Goal: Task Accomplishment & Management: Manage account settings

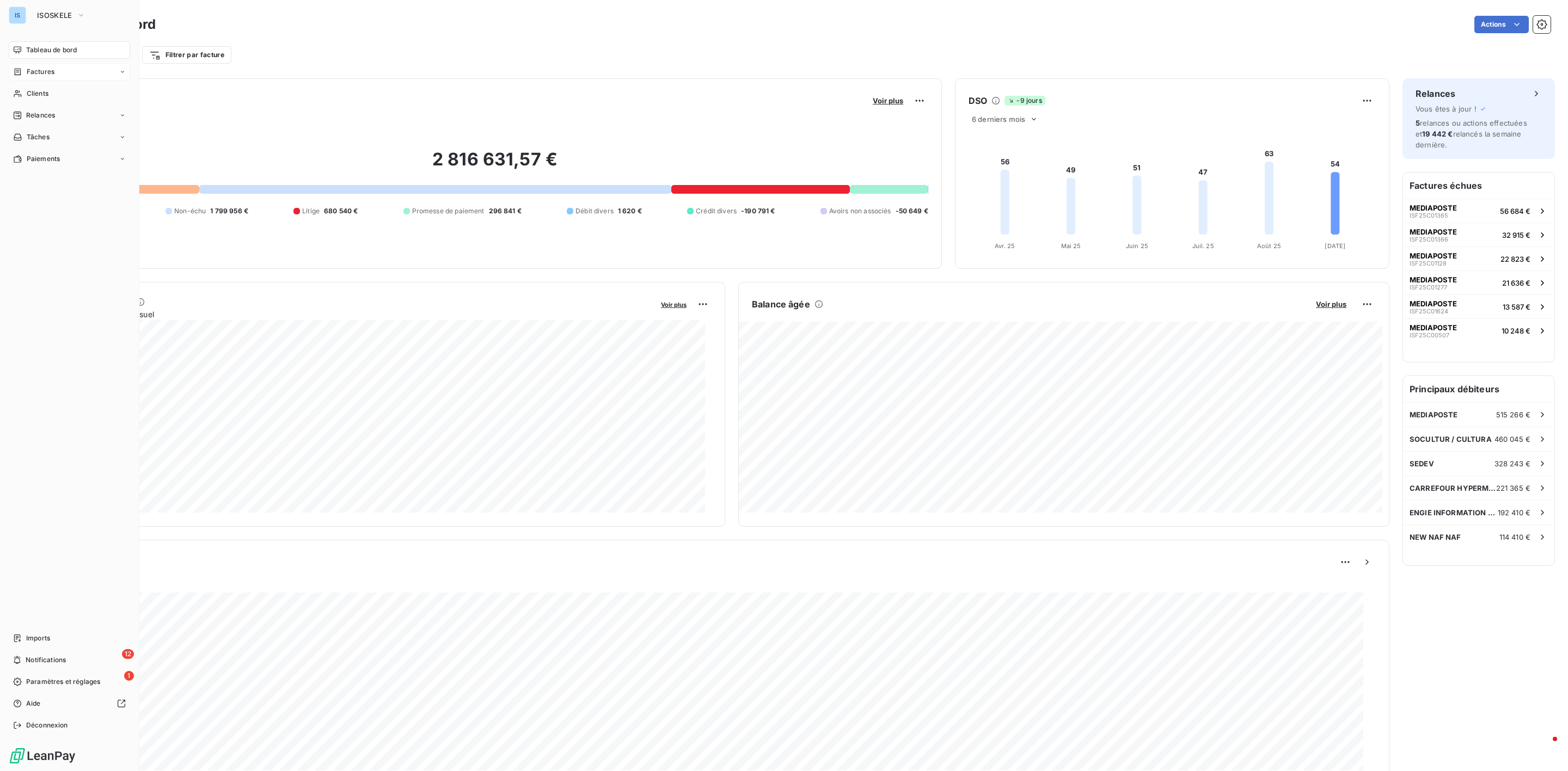
click at [35, 75] on span "Factures" at bounding box center [41, 72] width 28 height 10
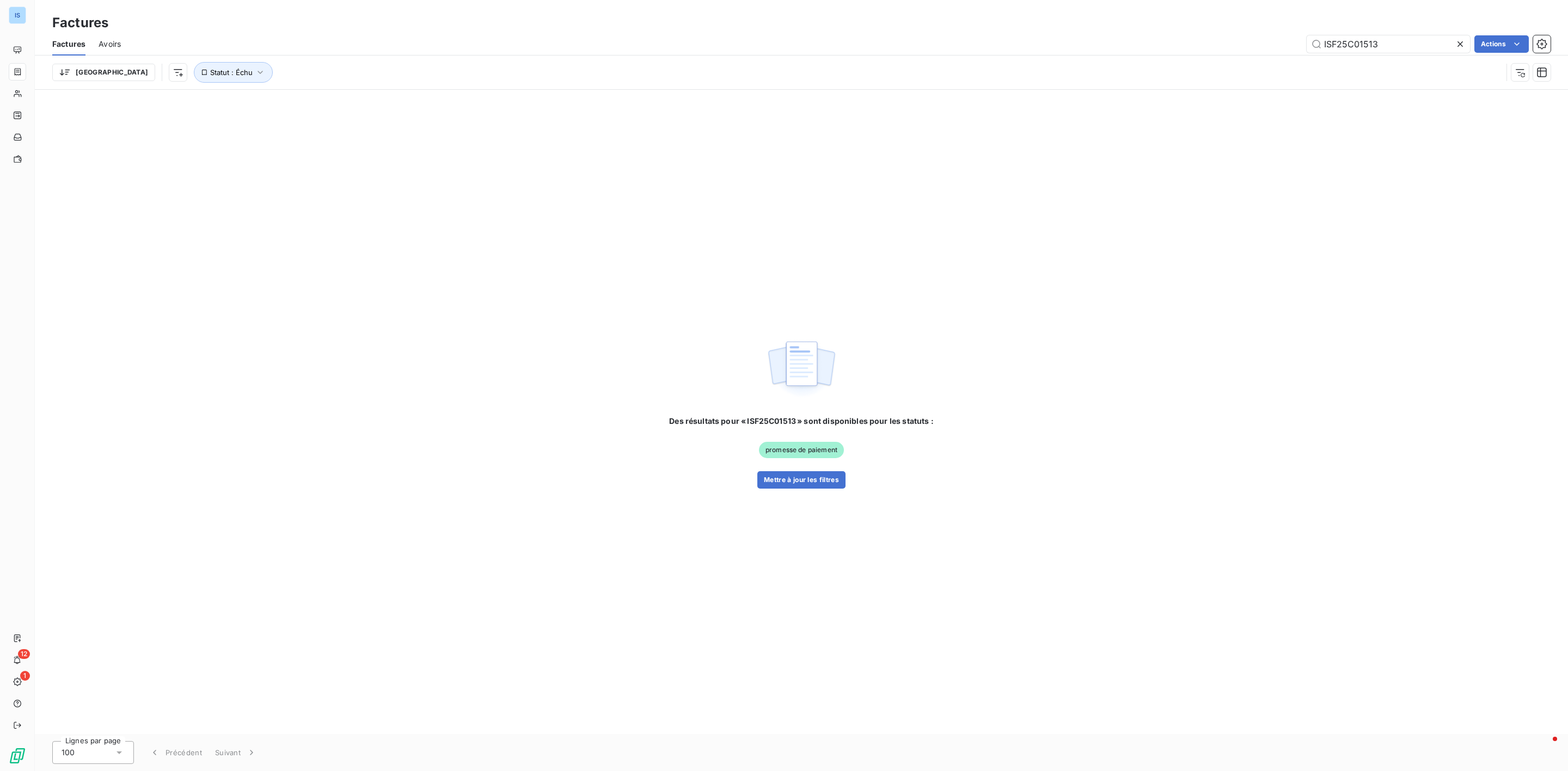
drag, startPoint x: 1388, startPoint y: 39, endPoint x: 1194, endPoint y: 2, distance: 197.5
click at [1184, 16] on div "Factures Factures Avoirs ISF25C01513 Actions Trier Statut : Échu" at bounding box center [802, 45] width 1533 height 90
type input "ISF25C01629"
click at [772, 470] on div "Des résultats pour « ISF25C01629 » sont disponibles pour les statuts : non-échu…" at bounding box center [802, 451] width 266 height 73
click at [763, 485] on button "Mettre à jour les filtres" at bounding box center [802, 479] width 89 height 17
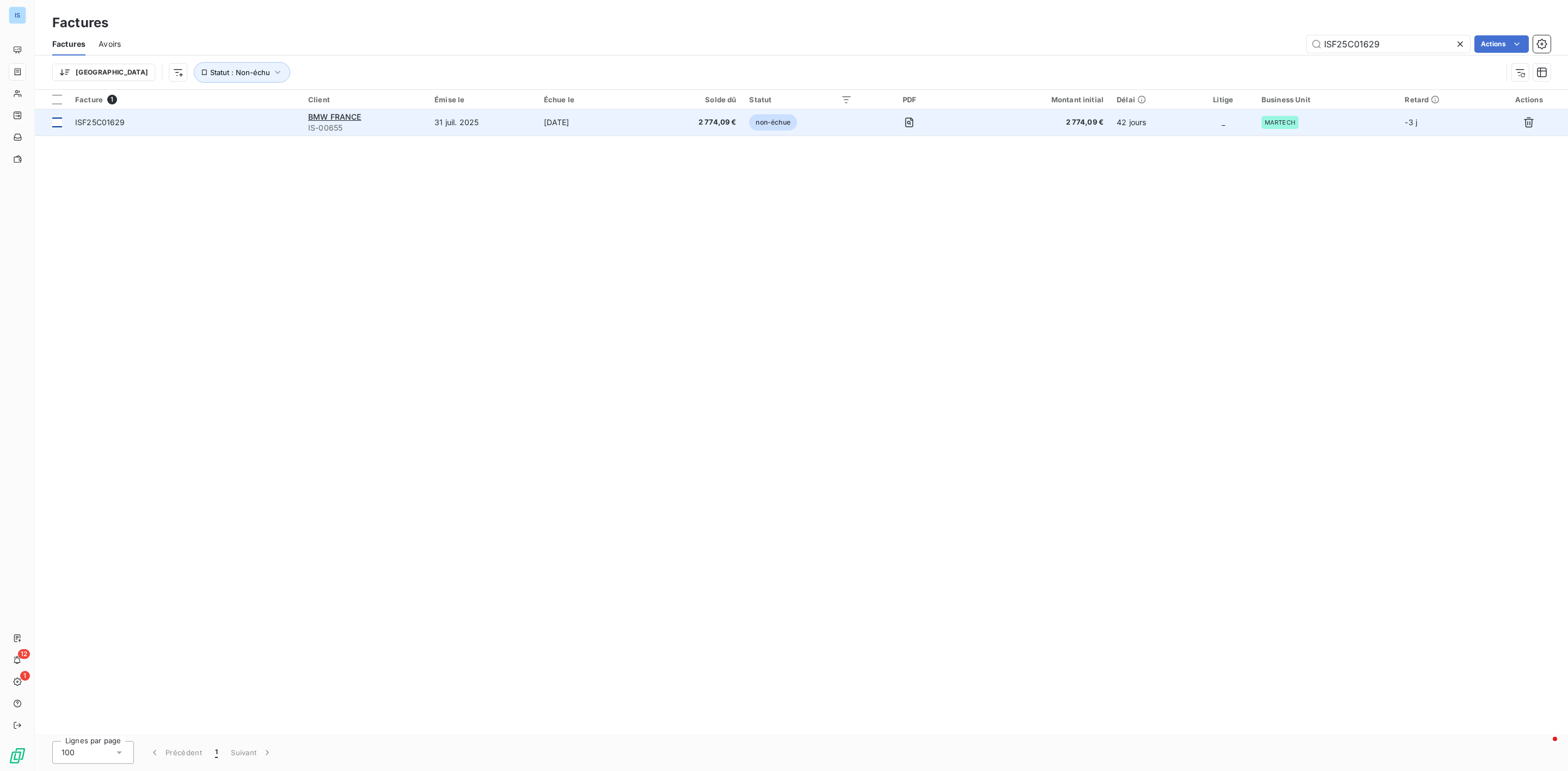
click at [62, 123] on td at bounding box center [52, 123] width 34 height 26
click at [87, 121] on span "ISF25C01629" at bounding box center [100, 121] width 50 height 9
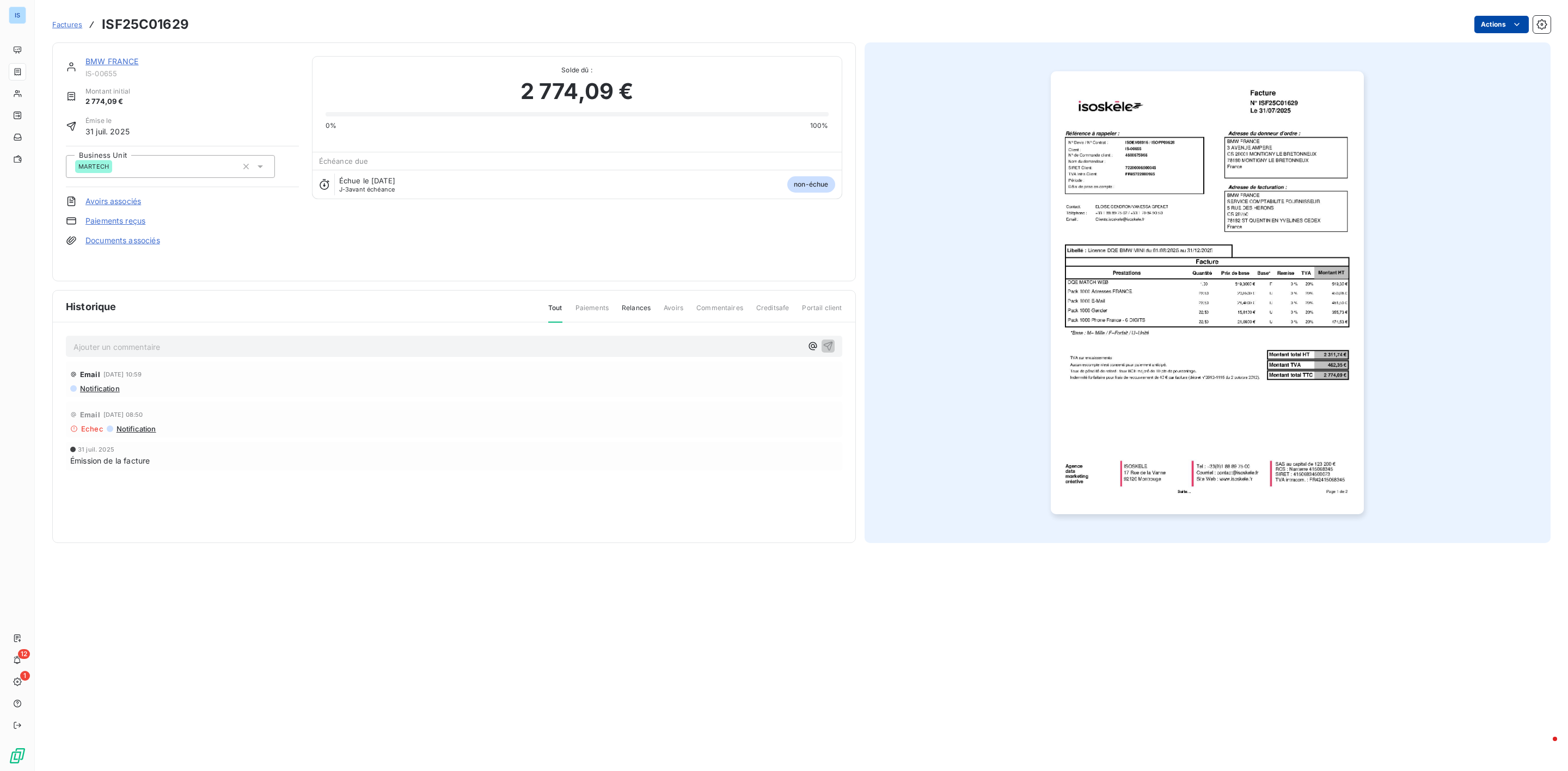
click at [1510, 26] on html "IS 12 1 Factures ISF25C01629 Actions BMW FRANCE IS-00655 Montant initial 2 774,…" at bounding box center [784, 385] width 1568 height 771
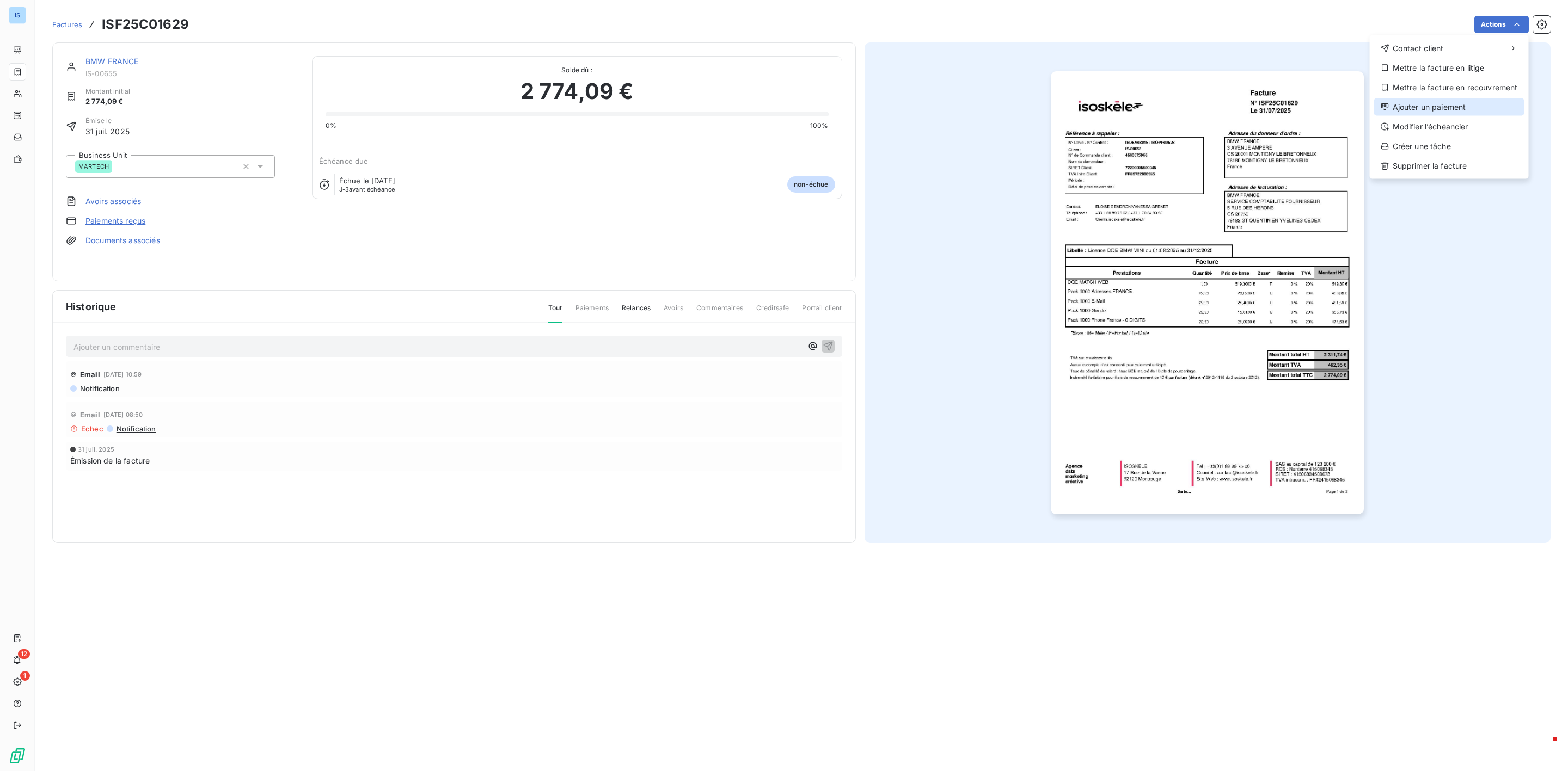
click at [1432, 98] on div "Ajouter un paiement" at bounding box center [1448, 107] width 150 height 17
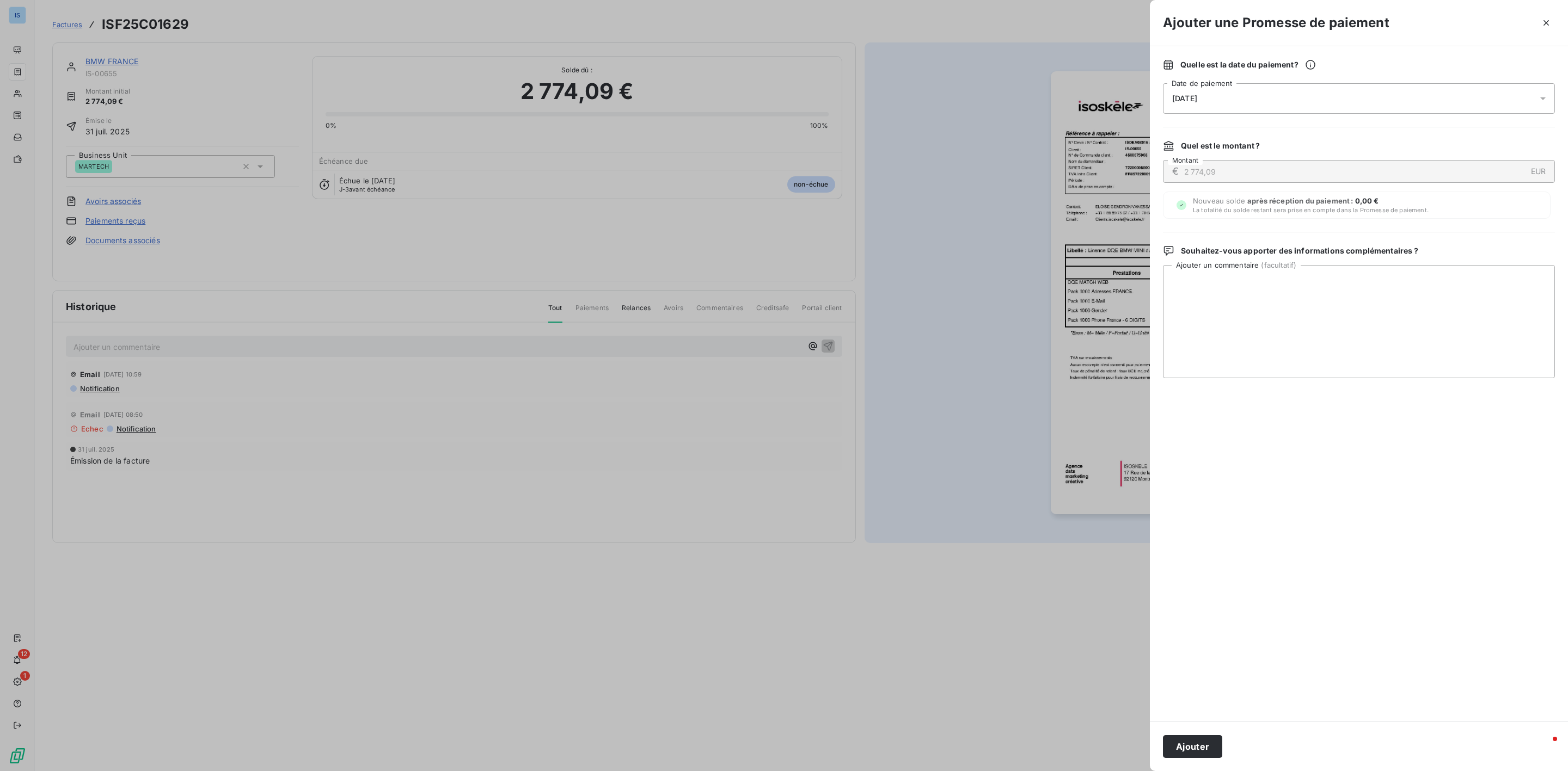
click at [1257, 102] on div "[DATE]" at bounding box center [1359, 98] width 392 height 30
click at [1277, 234] on button "19" at bounding box center [1281, 233] width 22 height 22
click at [1392, 288] on textarea "Ajouter un commentaire ( facultatif )" at bounding box center [1359, 321] width 392 height 113
click at [1223, 93] on div "[DATE]" at bounding box center [1359, 98] width 392 height 30
drag, startPoint x: 1438, startPoint y: 311, endPoint x: 1346, endPoint y: 301, distance: 92.5
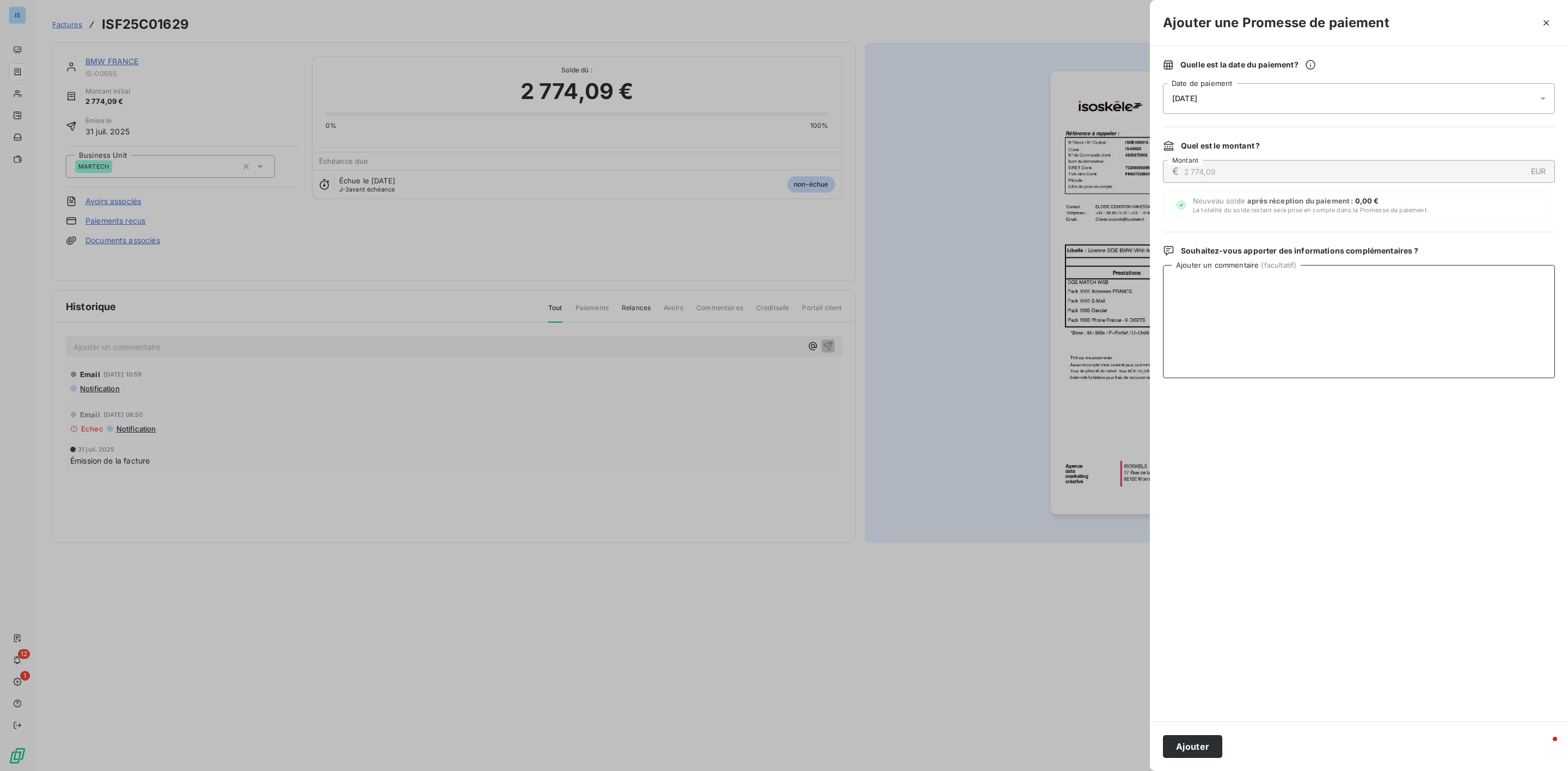
click at [1437, 311] on textarea "Ajouter un commentaire ( facultatif )" at bounding box center [1359, 321] width 392 height 113
click at [1225, 311] on textarea "Ajouter un commentaire ( facultatif )" at bounding box center [1359, 321] width 392 height 113
type textarea "AVIS DE PAIEMENT RECU"
click at [1211, 750] on button "Ajouter" at bounding box center [1193, 746] width 59 height 23
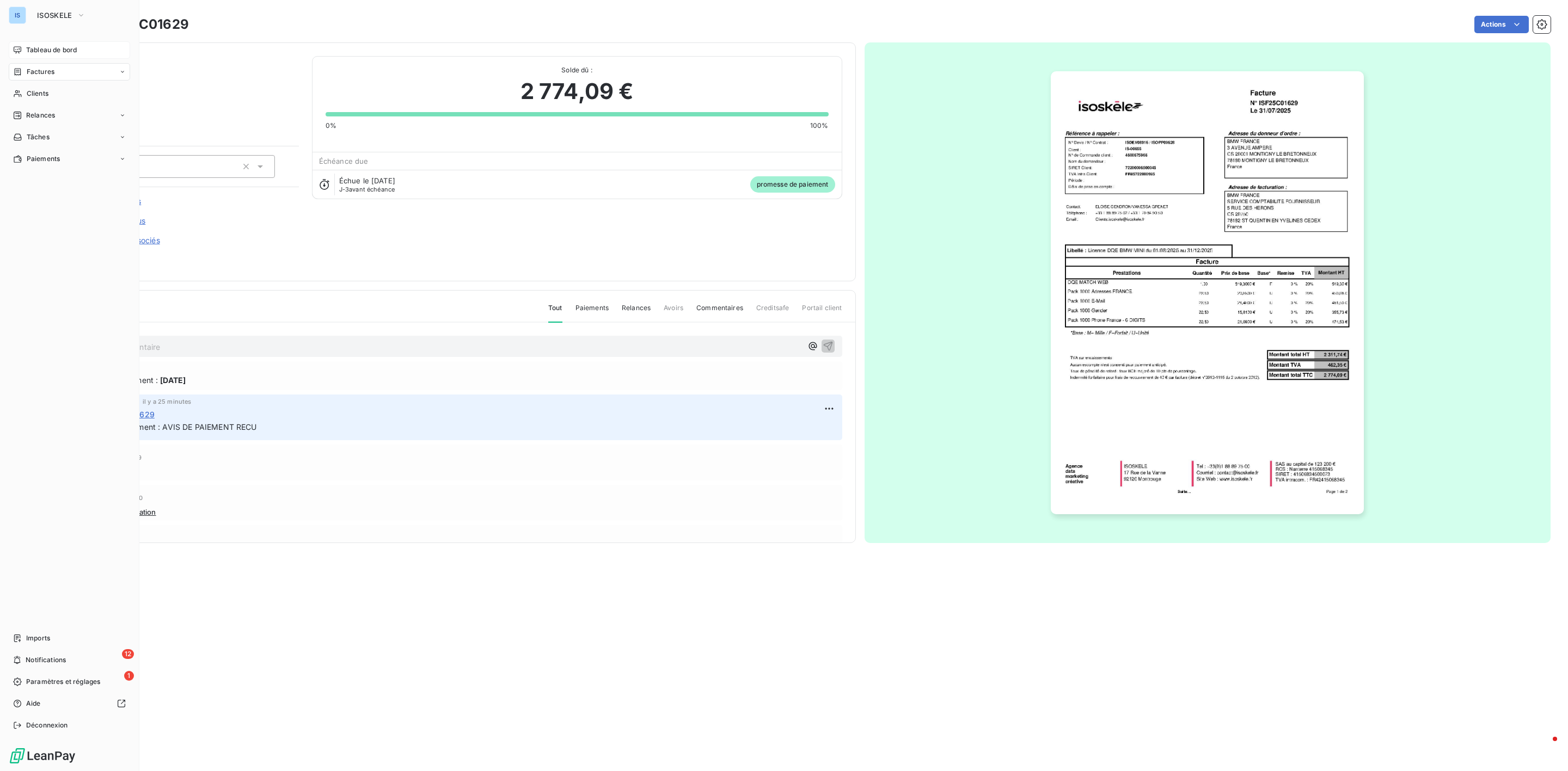
click at [44, 48] on span "Tableau de bord" at bounding box center [52, 50] width 51 height 10
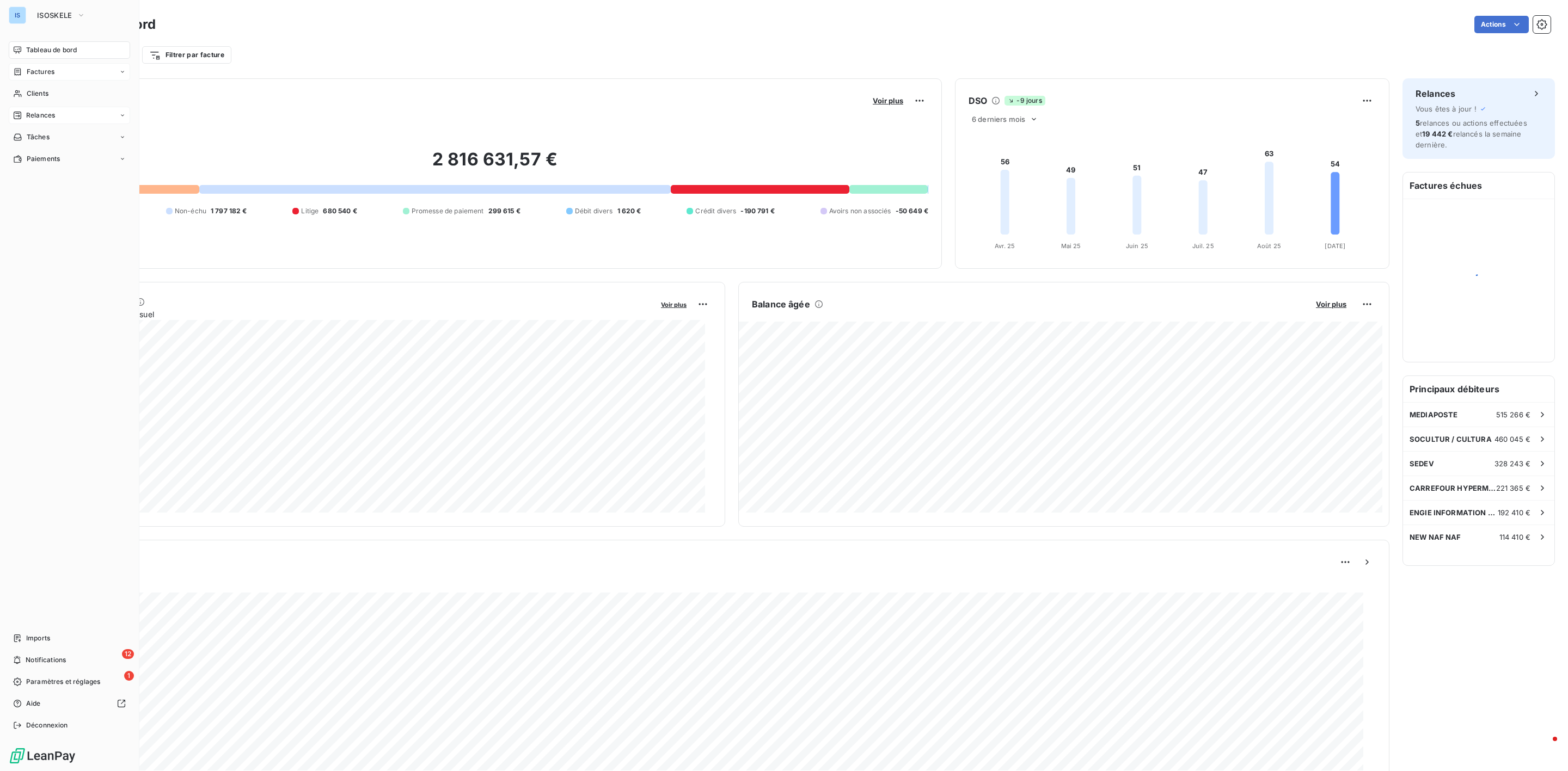
click at [39, 112] on span "Relances" at bounding box center [40, 116] width 29 height 10
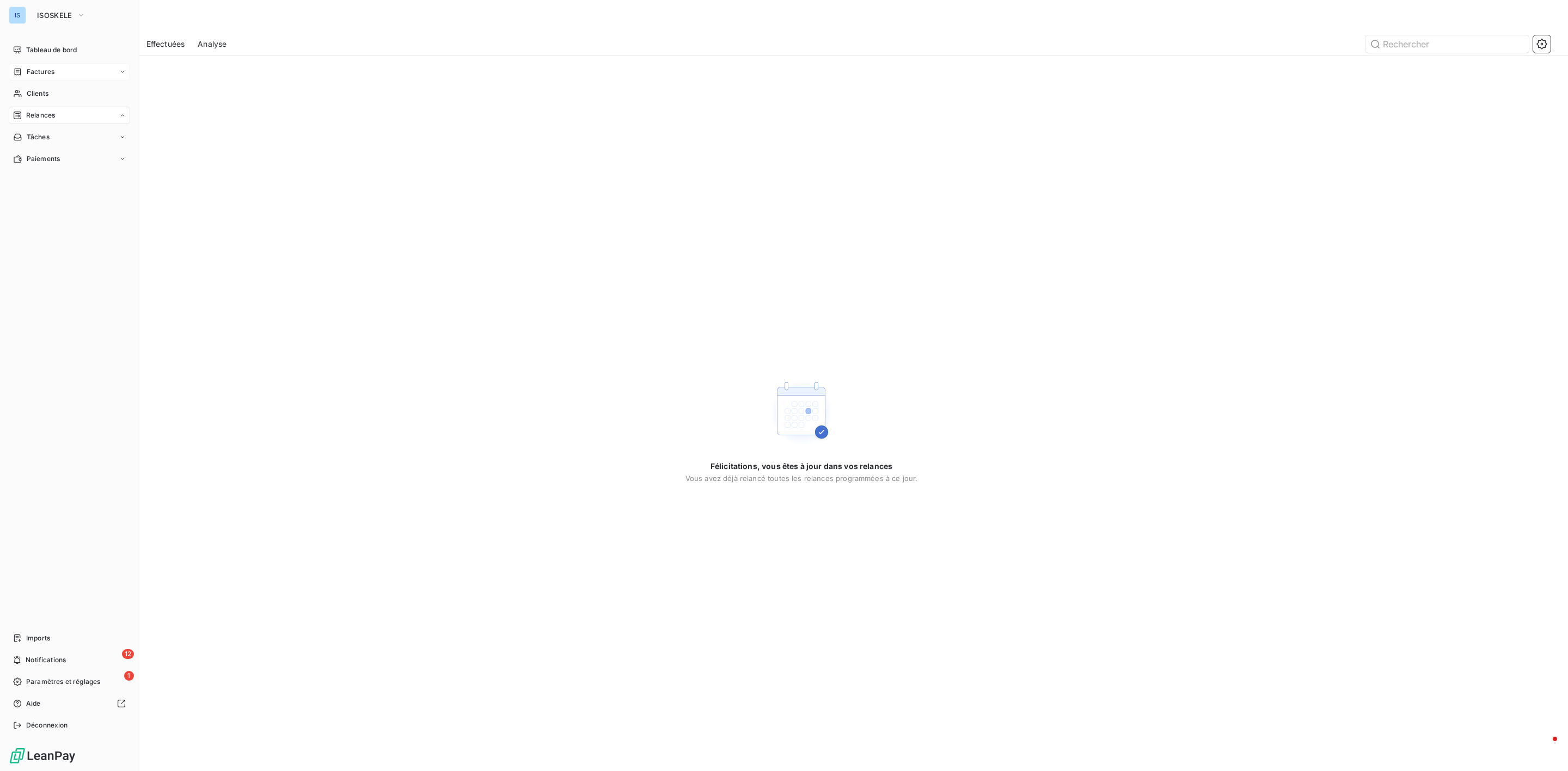
click at [39, 61] on nav "Tableau de bord Factures Clients Relances À effectuer À venir Effectuées Analys…" at bounding box center [70, 104] width 121 height 126
click at [44, 90] on span "Clients" at bounding box center [38, 93] width 22 height 10
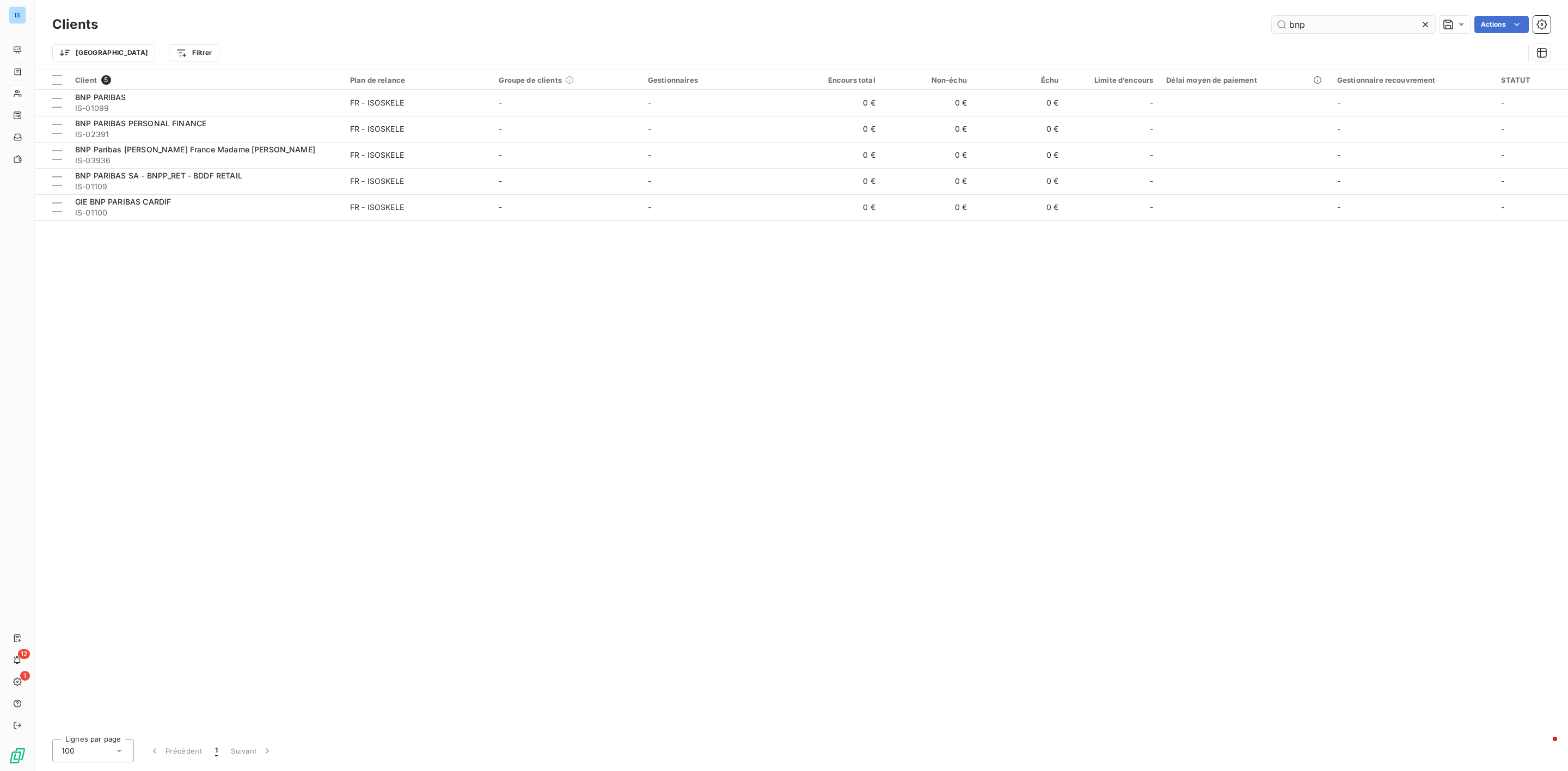
click at [1320, 16] on input "bnp" at bounding box center [1353, 24] width 163 height 17
click at [1420, 20] on icon at bounding box center [1425, 24] width 11 height 11
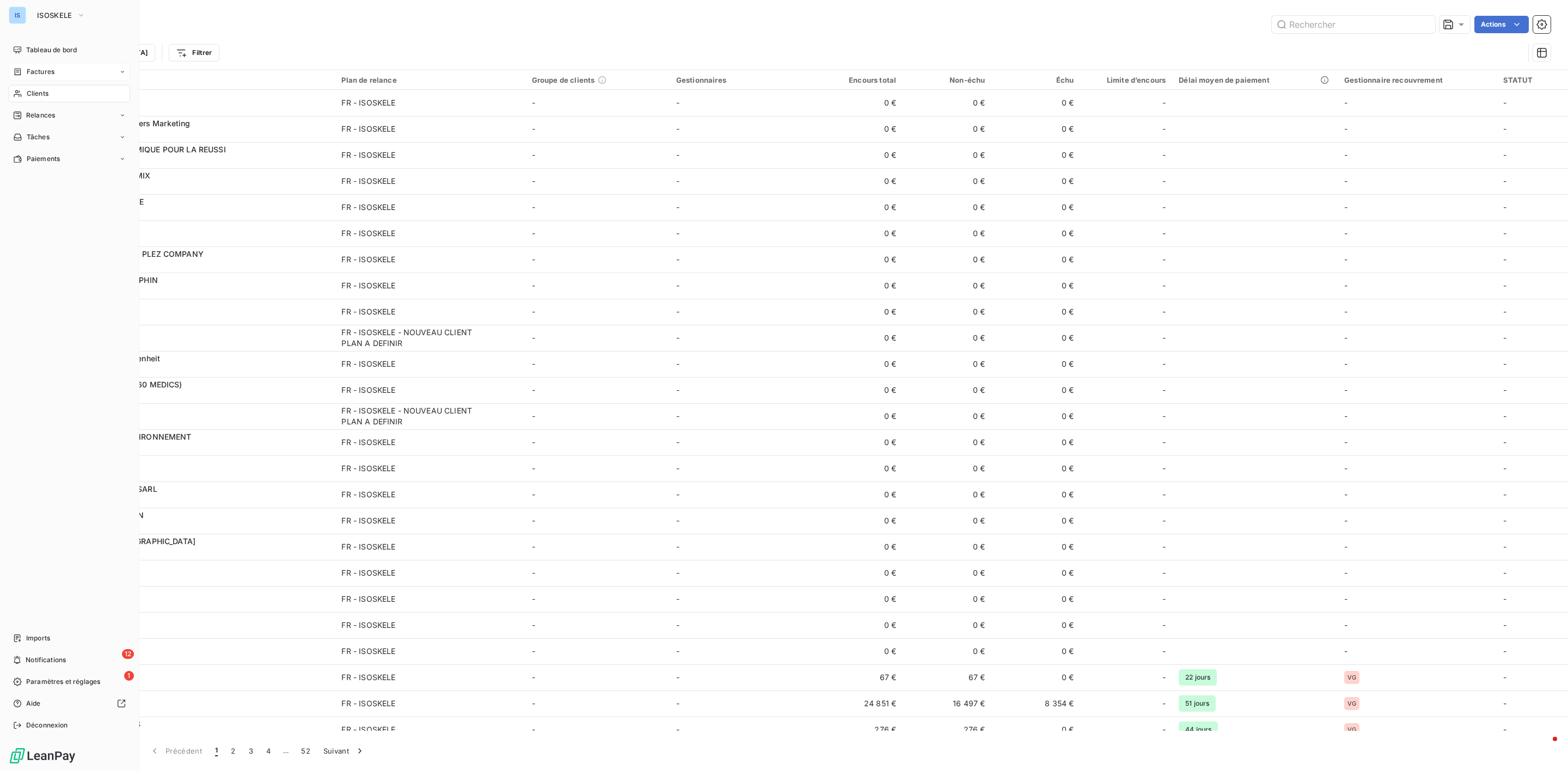
click at [43, 90] on span "Clients" at bounding box center [38, 93] width 22 height 10
click at [43, 72] on span "Factures" at bounding box center [41, 72] width 28 height 10
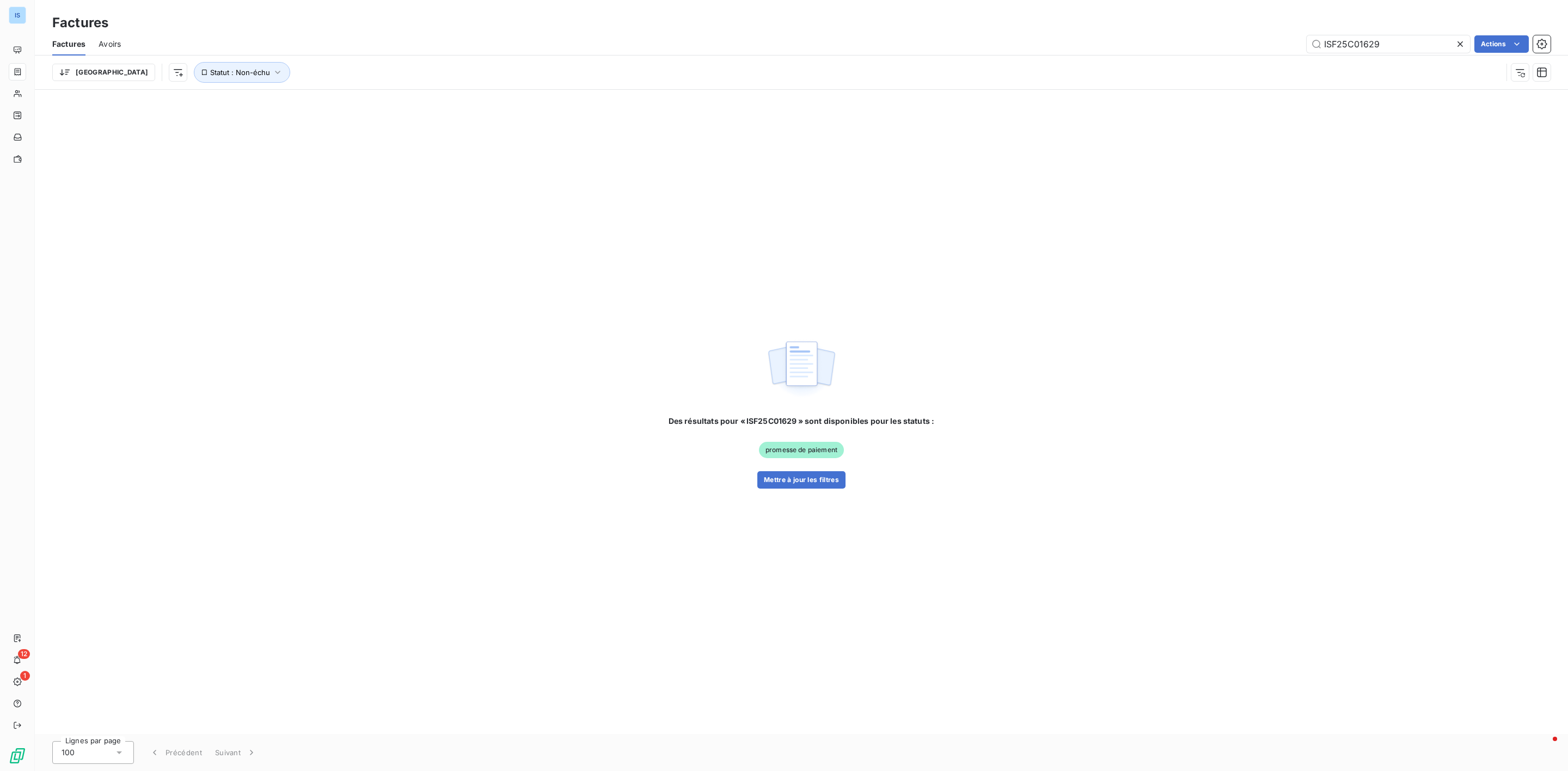
drag, startPoint x: 1397, startPoint y: 43, endPoint x: 1252, endPoint y: 37, distance: 145.1
click at [1252, 37] on div "ISF25C01629 Actions" at bounding box center [842, 43] width 1416 height 17
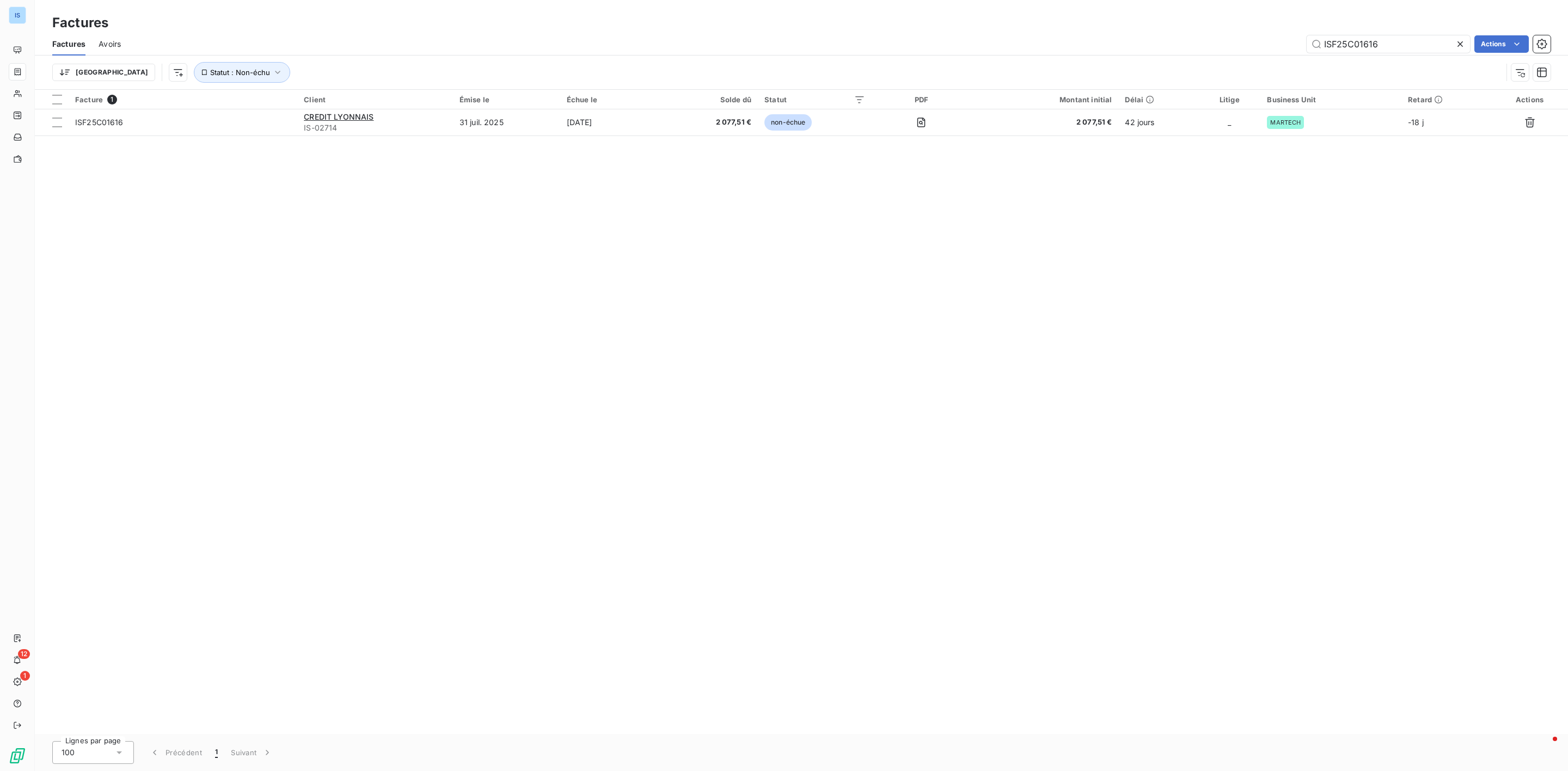
type input "ISF25C01616"
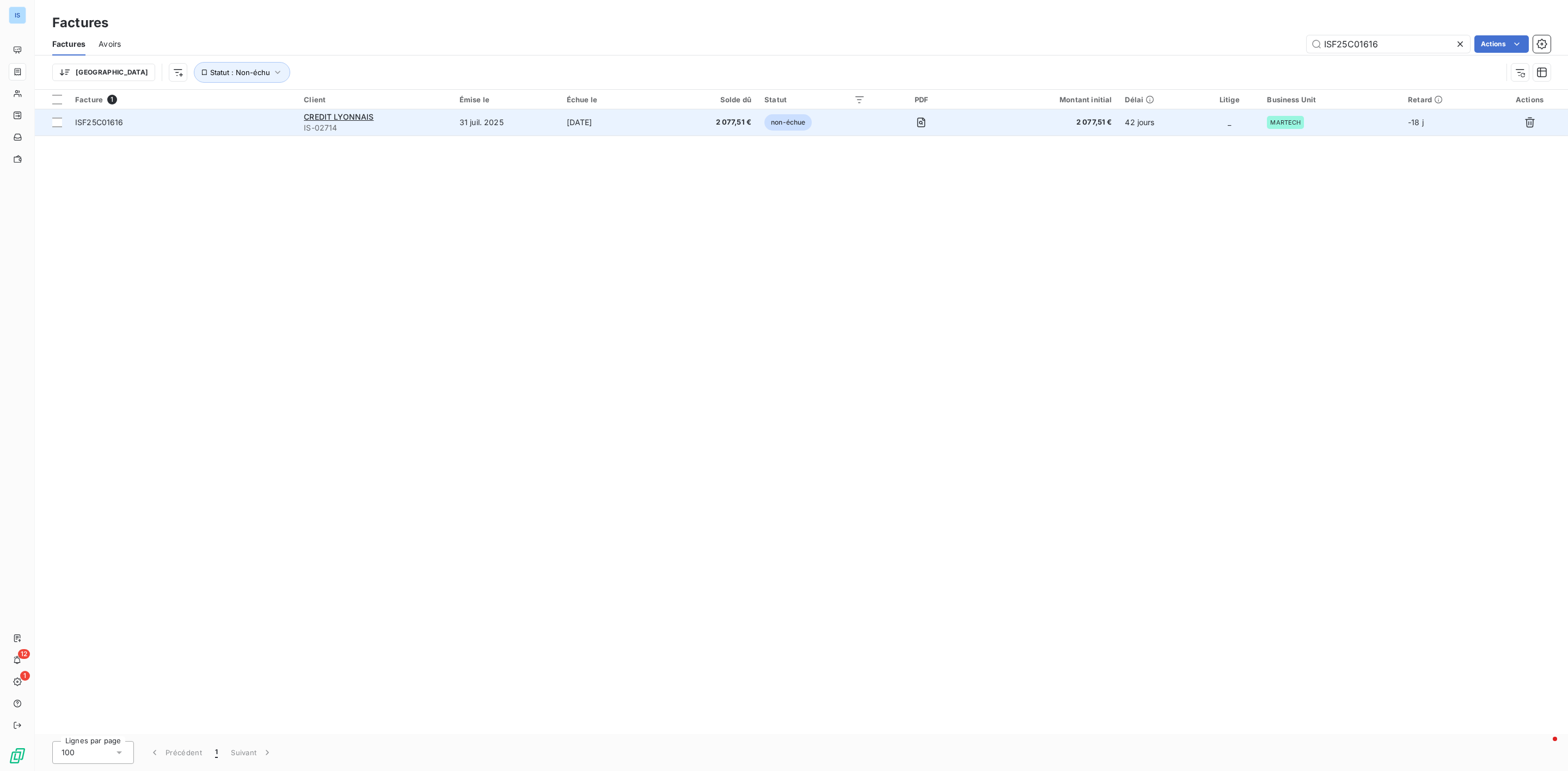
click at [95, 124] on span "ISF25C01616" at bounding box center [99, 121] width 48 height 9
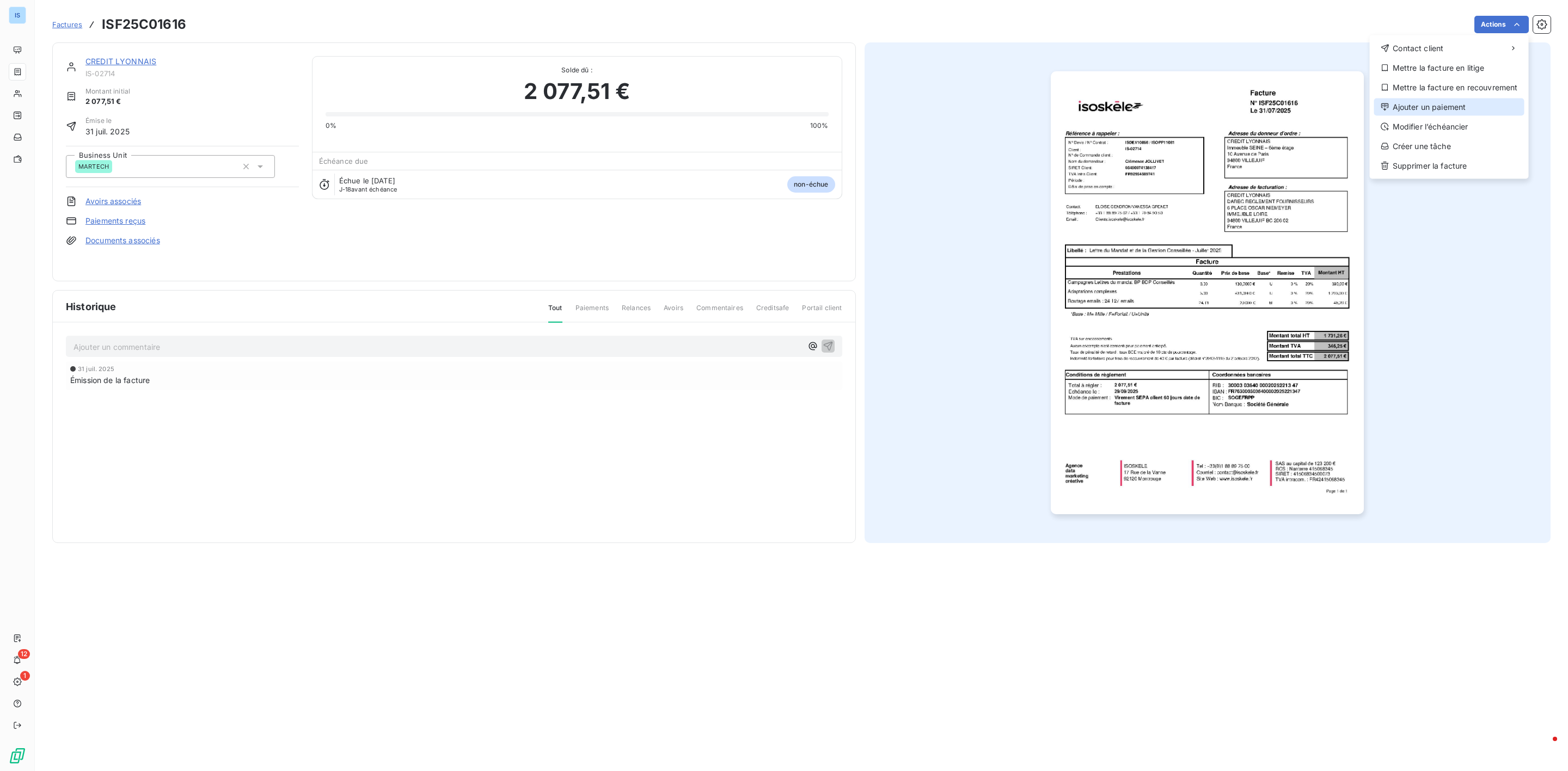
click at [1456, 108] on div "Ajouter un paiement" at bounding box center [1448, 107] width 150 height 17
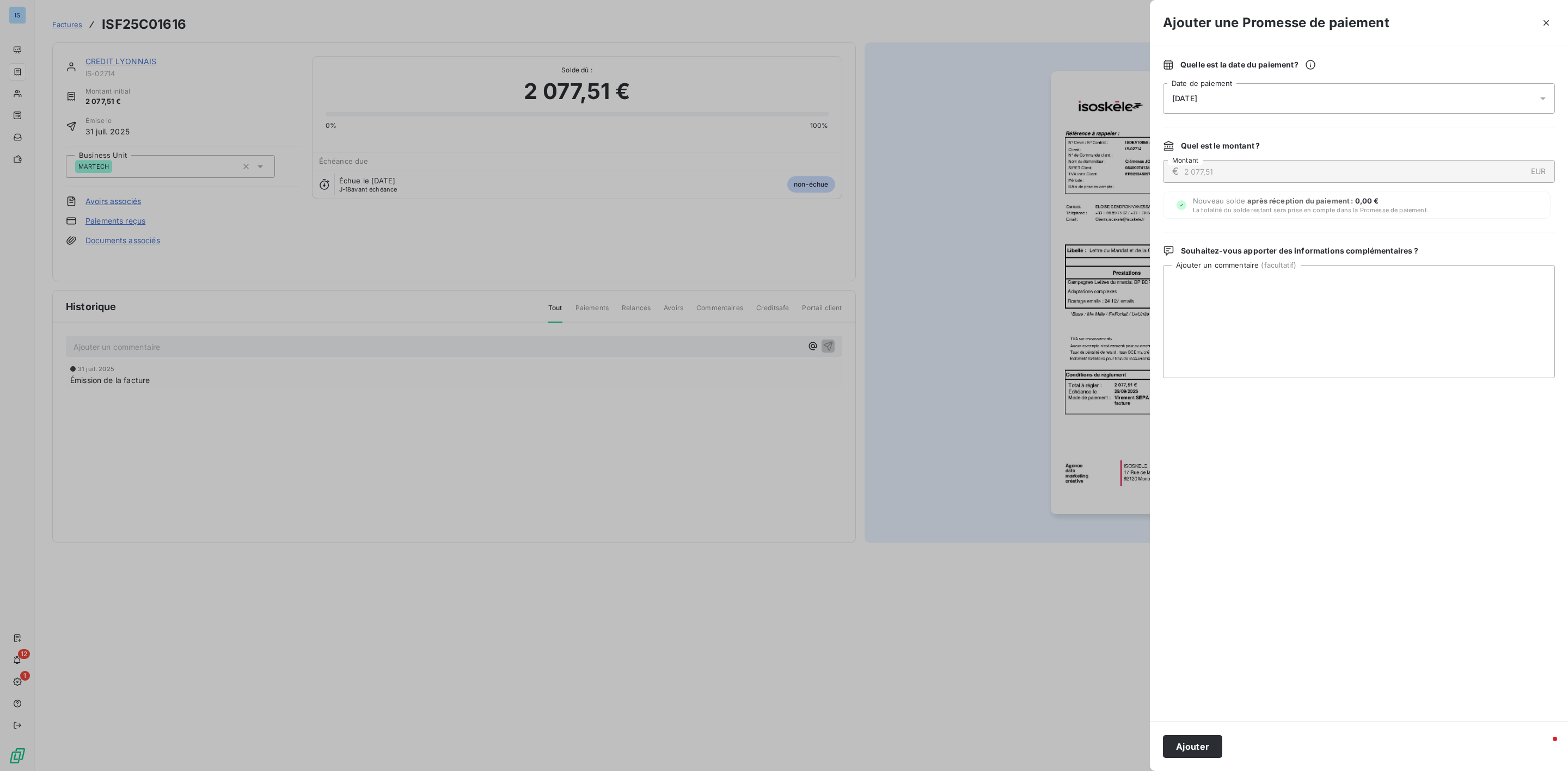
click at [1279, 111] on div "[DATE]" at bounding box center [1359, 98] width 392 height 30
click at [1280, 240] on button "19" at bounding box center [1281, 233] width 22 height 22
click at [1418, 329] on textarea "Ajouter un commentaire ( facultatif )" at bounding box center [1359, 321] width 392 height 113
paste textarea "Titre de paiement 10901 Référence interne 124939 Date de règlement 11 septembre…"
type textarea "Titre de paiement 10901 Référence interne 124939 Date de règlement 11 septembre…"
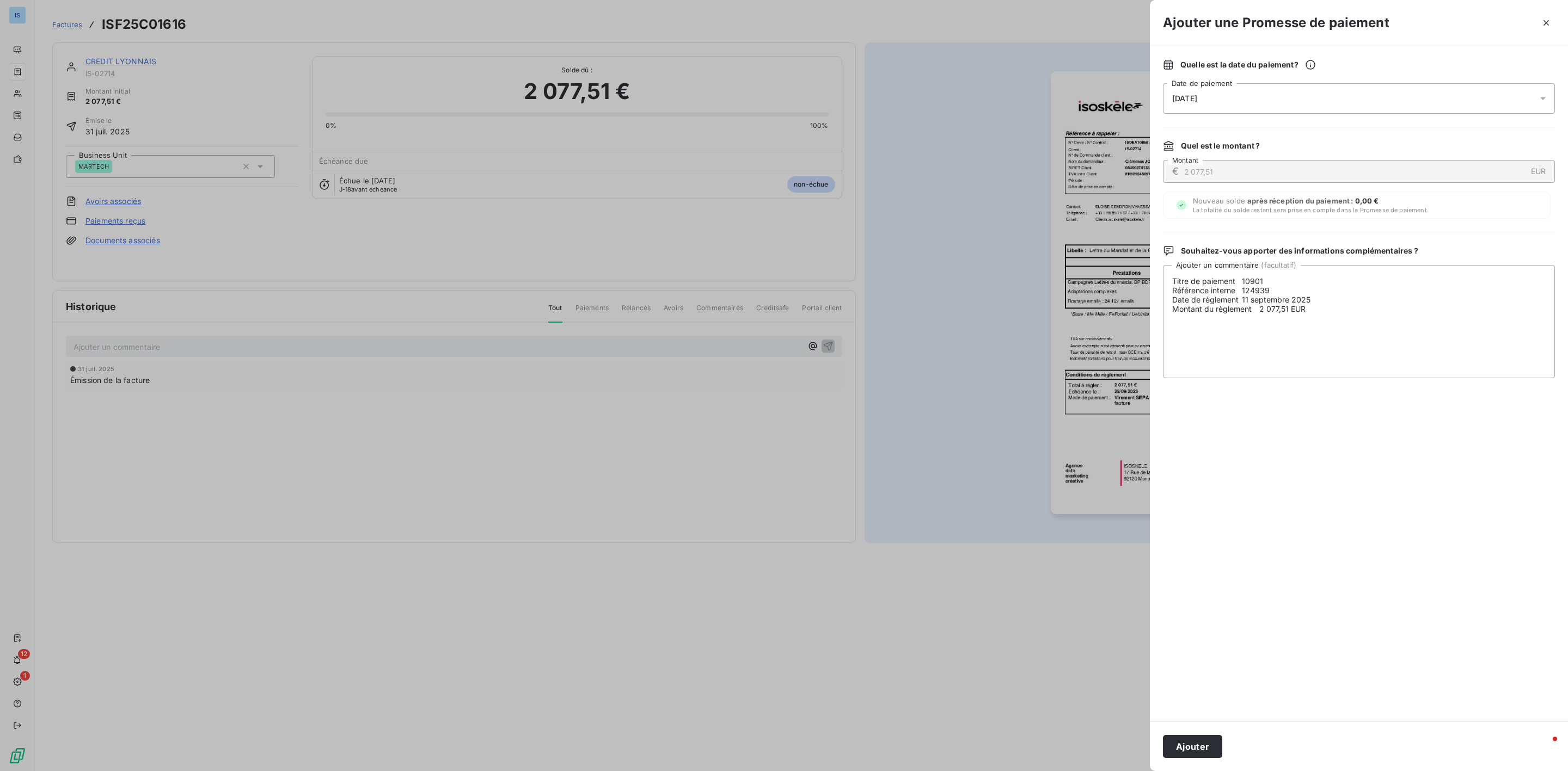
click at [1388, 97] on div "[DATE]" at bounding box center [1359, 98] width 392 height 30
click at [1284, 229] on button "19" at bounding box center [1281, 233] width 22 height 22
click at [1434, 315] on textarea "Titre de paiement 10901 Référence interne 124939 Date de règlement 11 septembre…" at bounding box center [1359, 321] width 392 height 113
click at [1199, 748] on button "Ajouter" at bounding box center [1193, 746] width 59 height 23
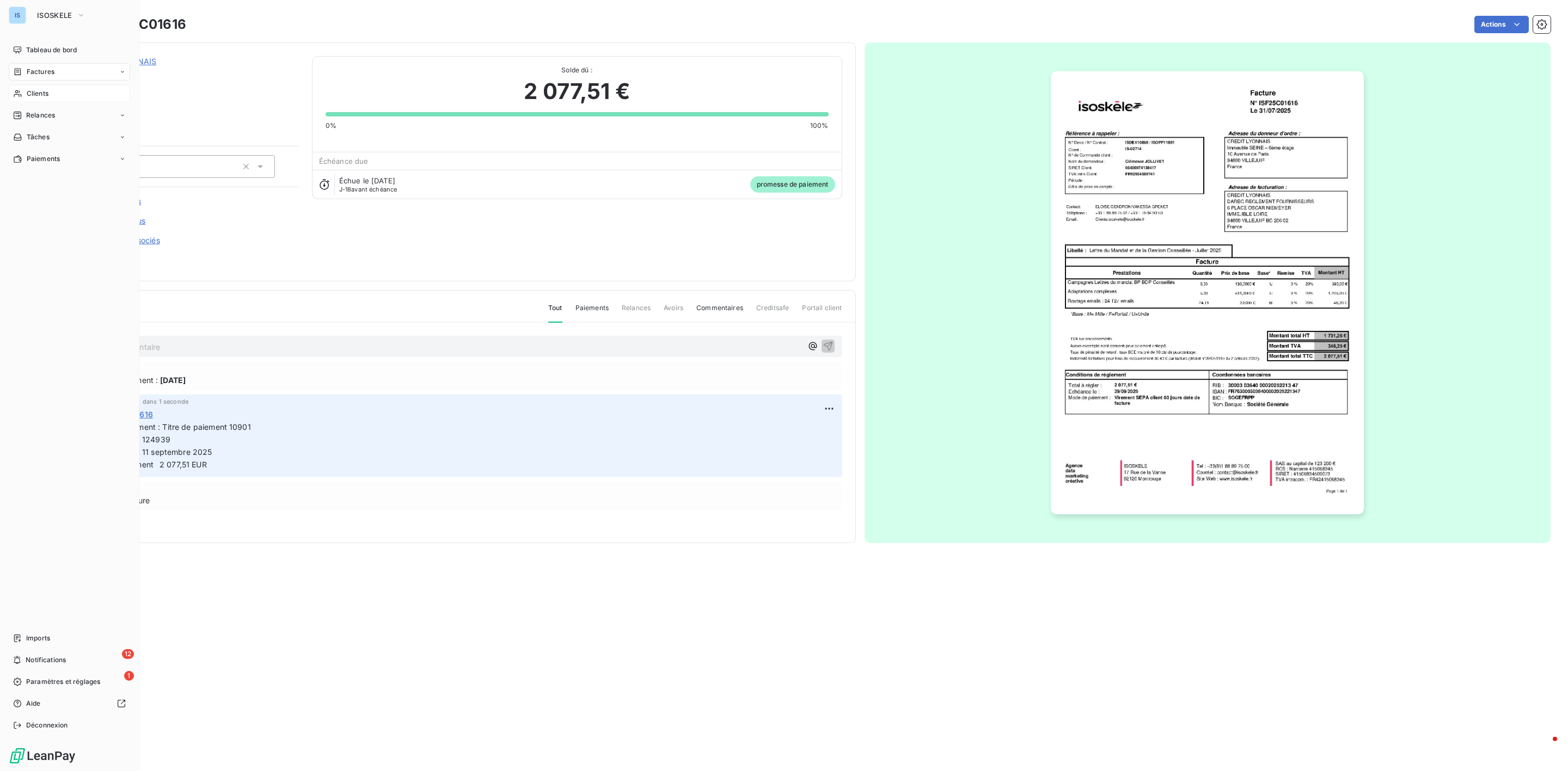
click at [36, 95] on span "Clients" at bounding box center [38, 93] width 22 height 10
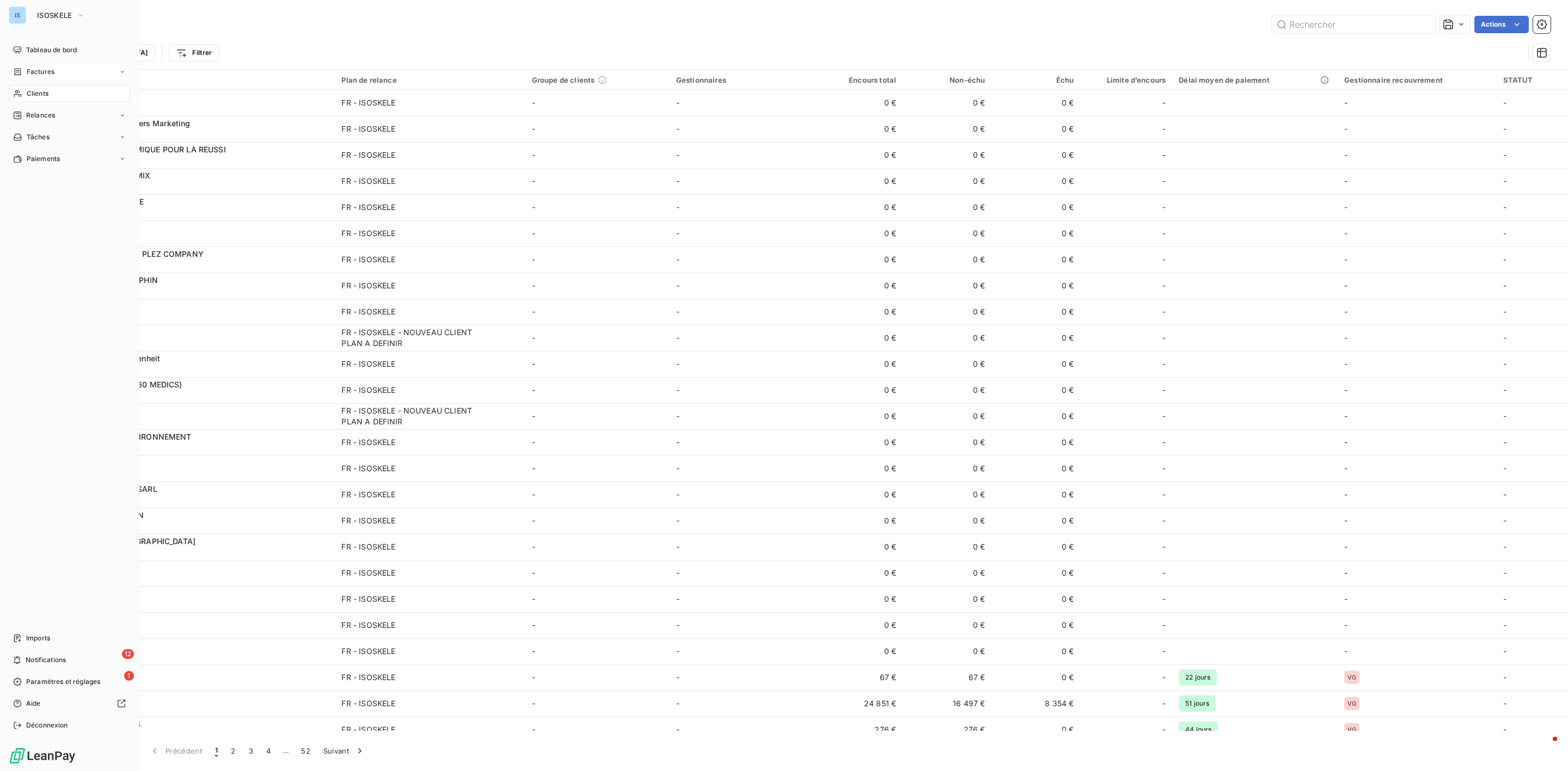
click at [41, 79] on div "Factures" at bounding box center [70, 71] width 121 height 17
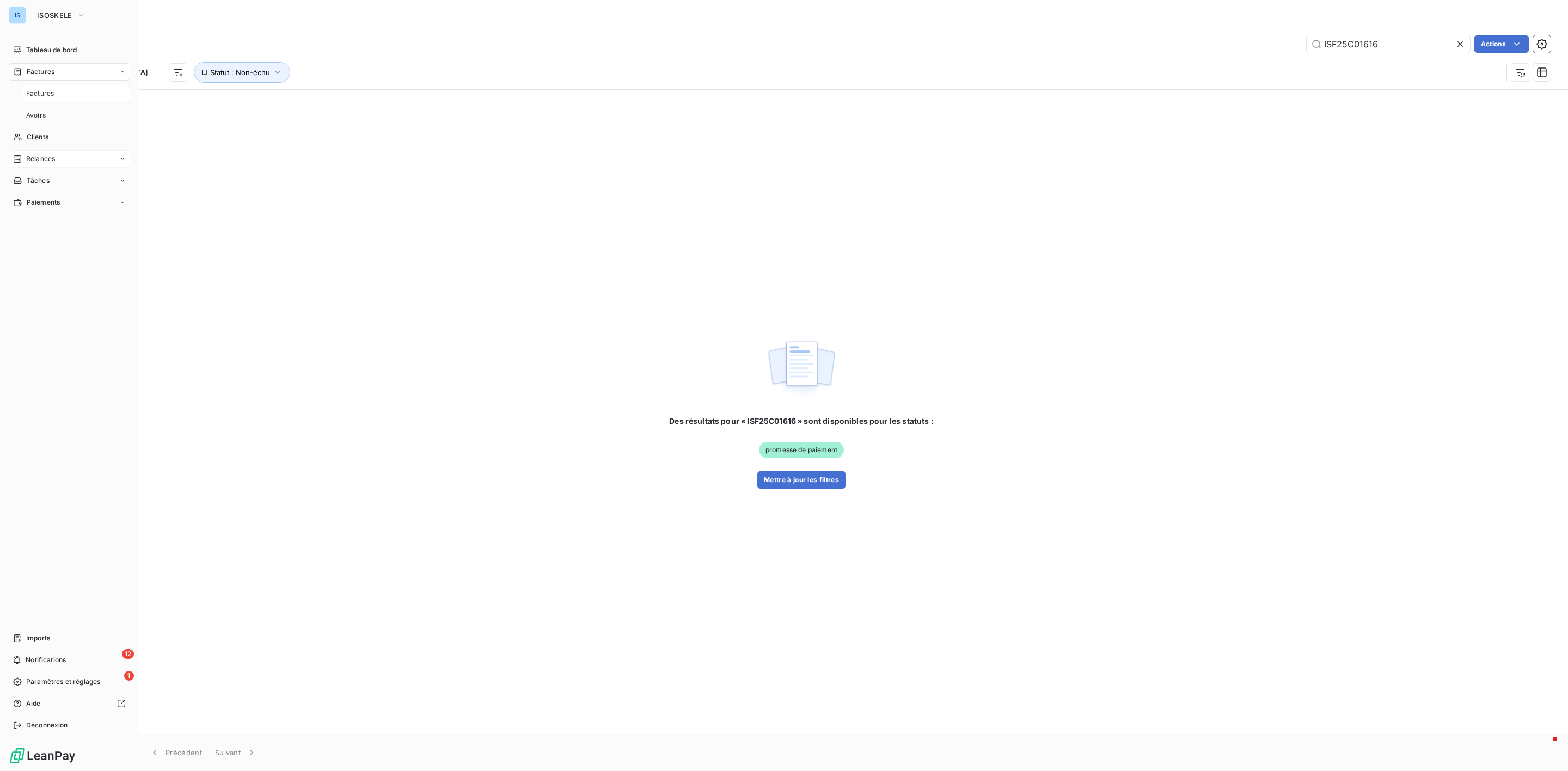
click at [43, 155] on span "Relances" at bounding box center [40, 159] width 29 height 10
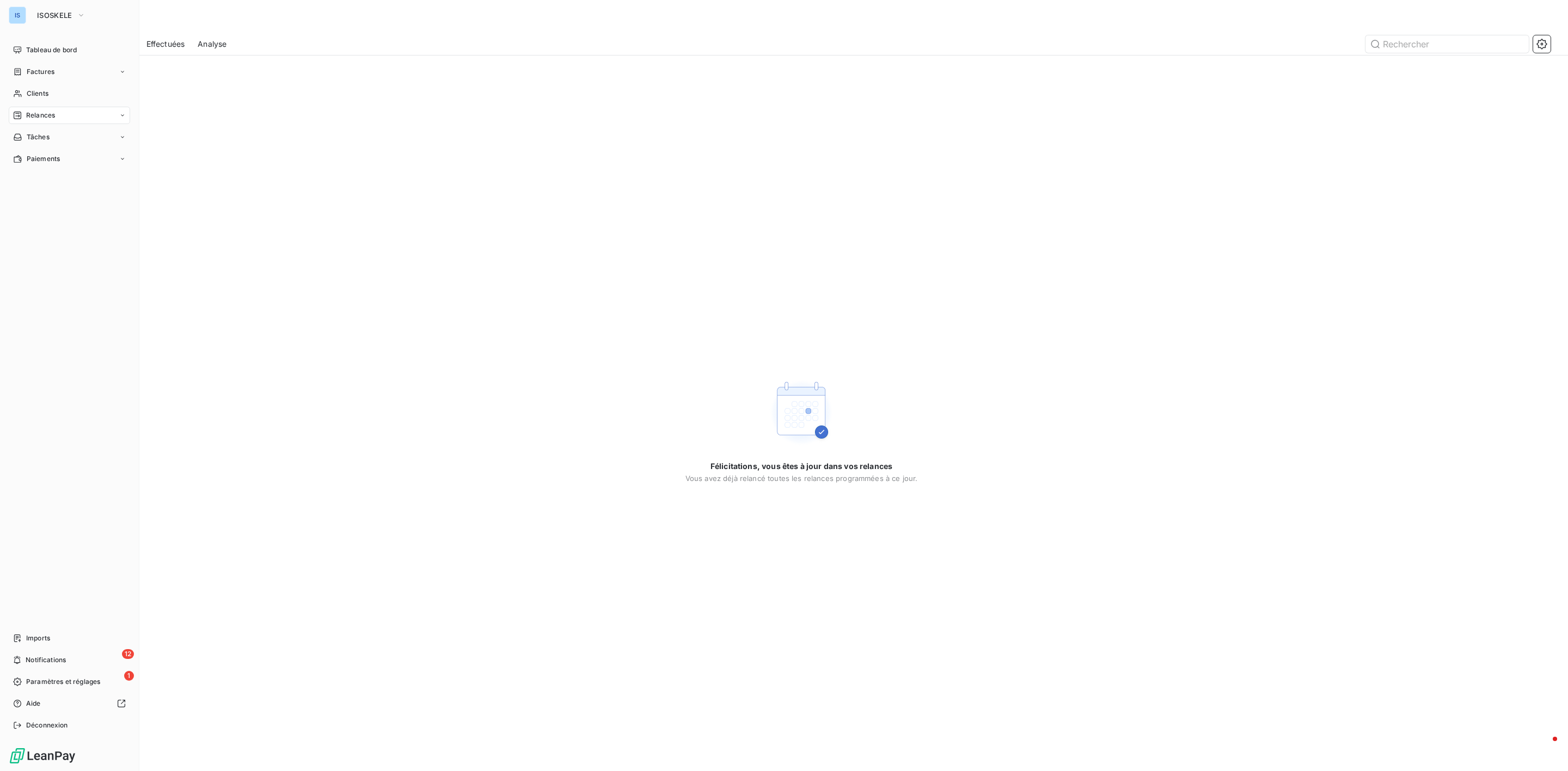
click at [41, 74] on span "Factures" at bounding box center [41, 72] width 28 height 10
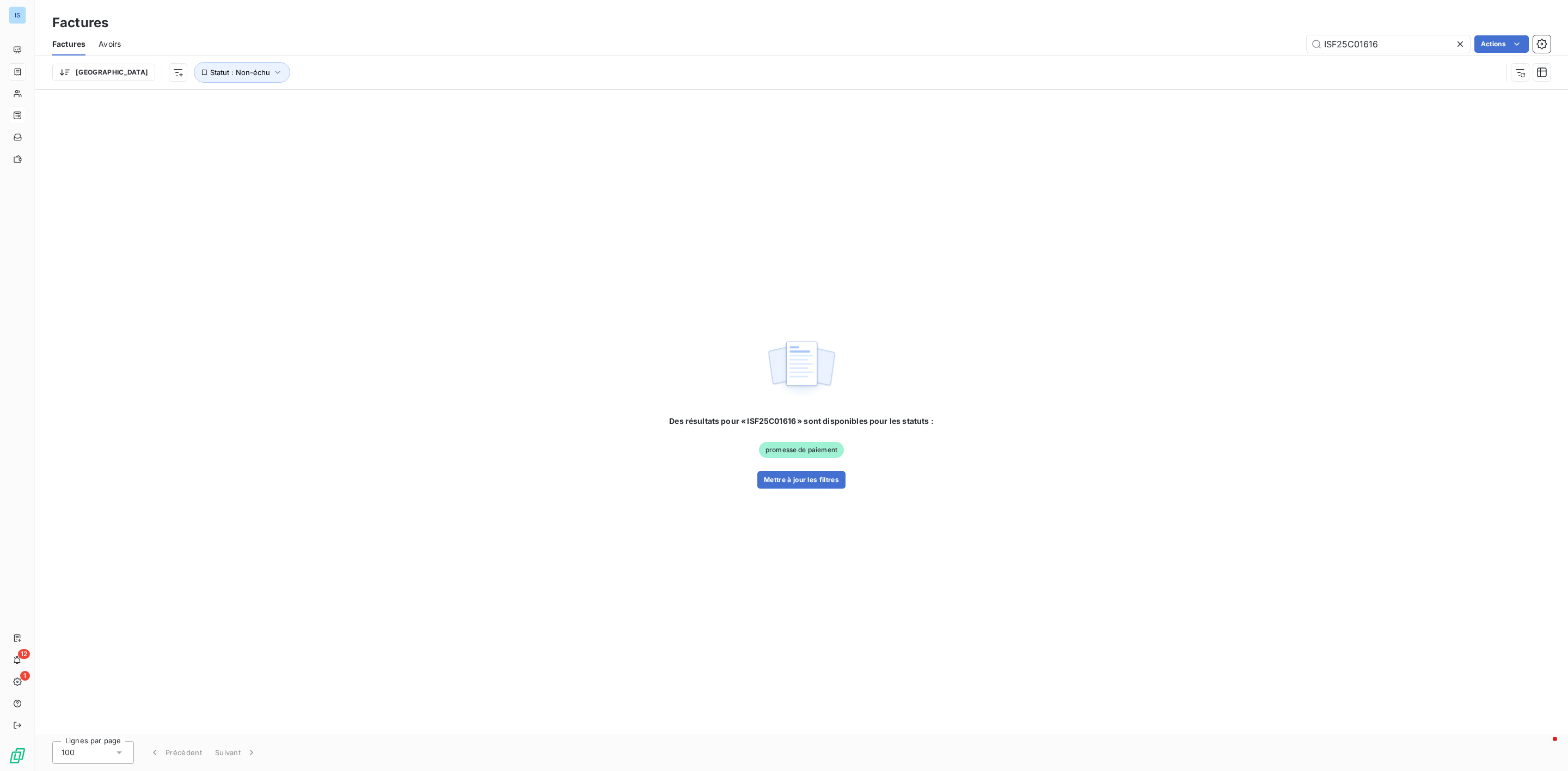
click at [1461, 48] on icon at bounding box center [1460, 43] width 11 height 11
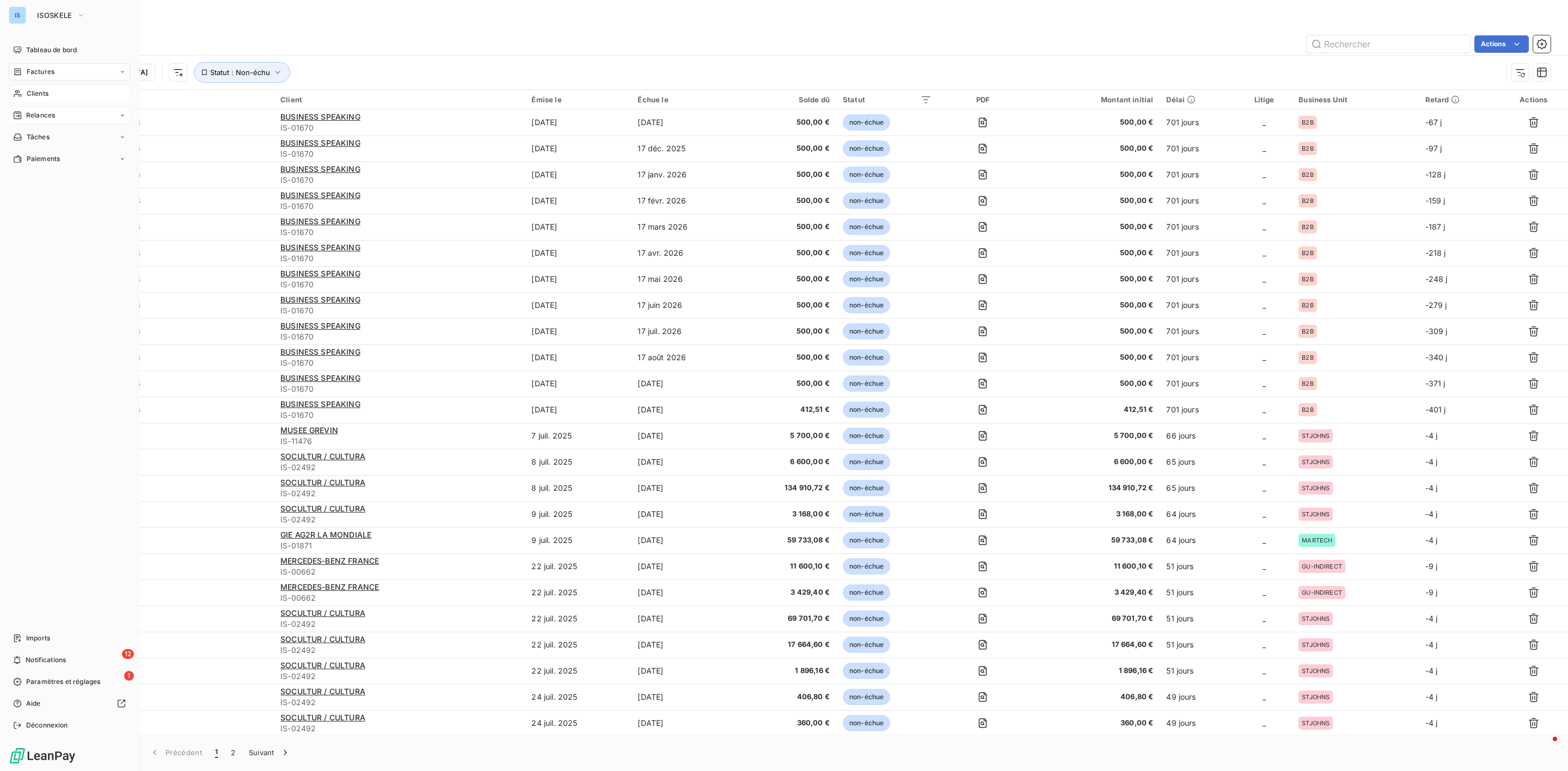
click at [48, 90] on span "Clients" at bounding box center [38, 93] width 22 height 10
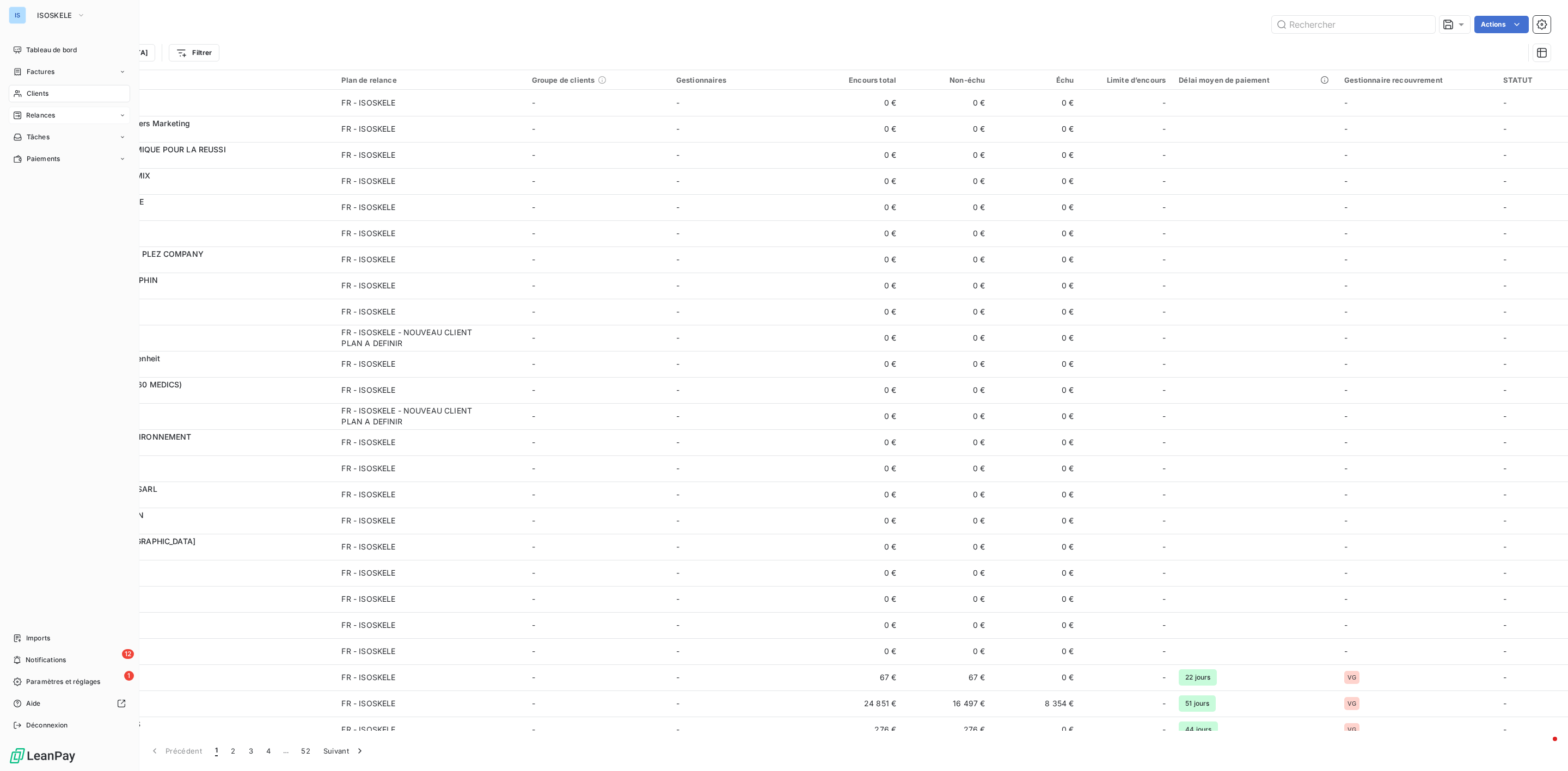
click at [41, 97] on span "Clients" at bounding box center [38, 93] width 22 height 10
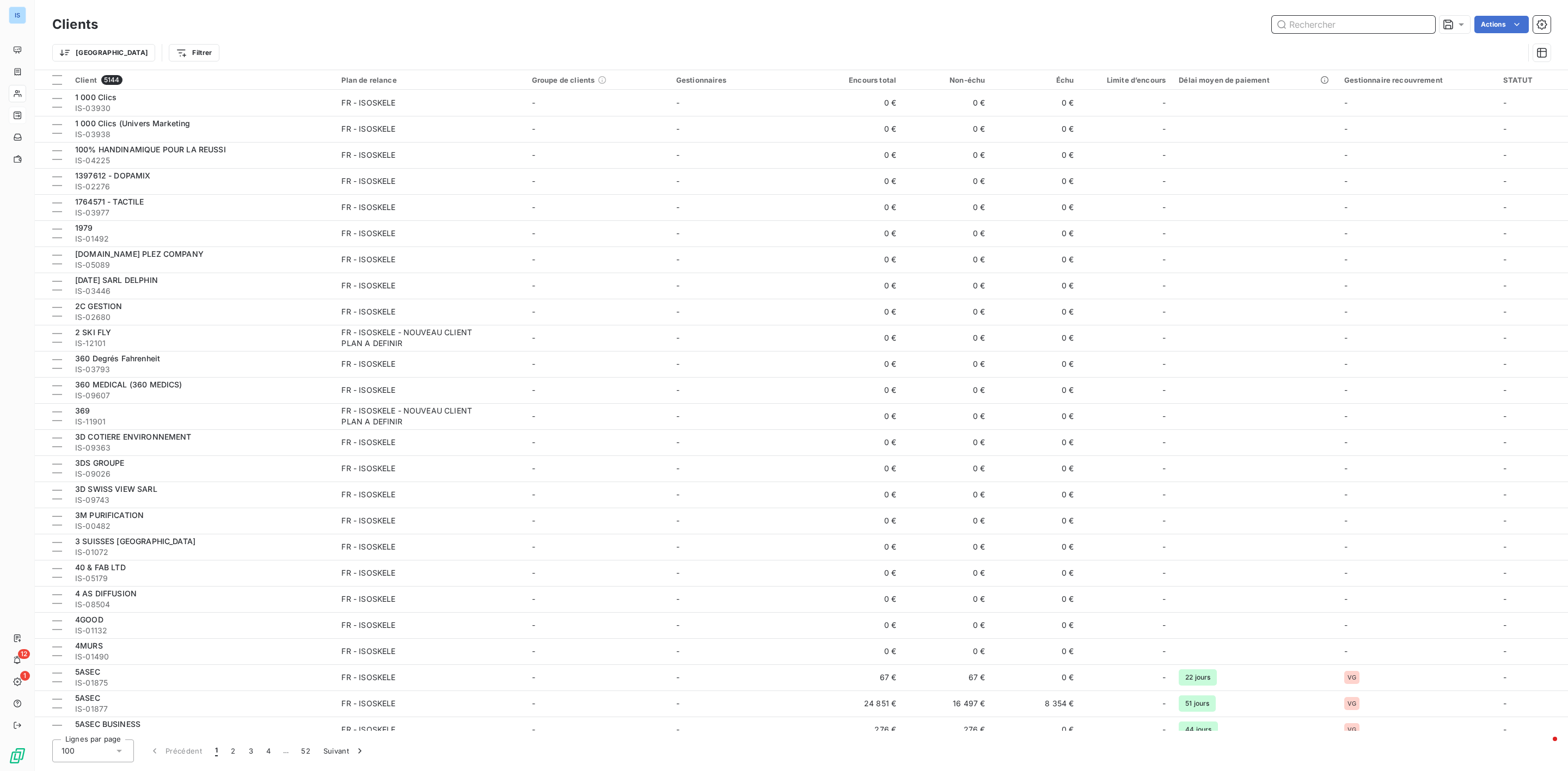
click at [1302, 24] on input "text" at bounding box center [1353, 24] width 163 height 17
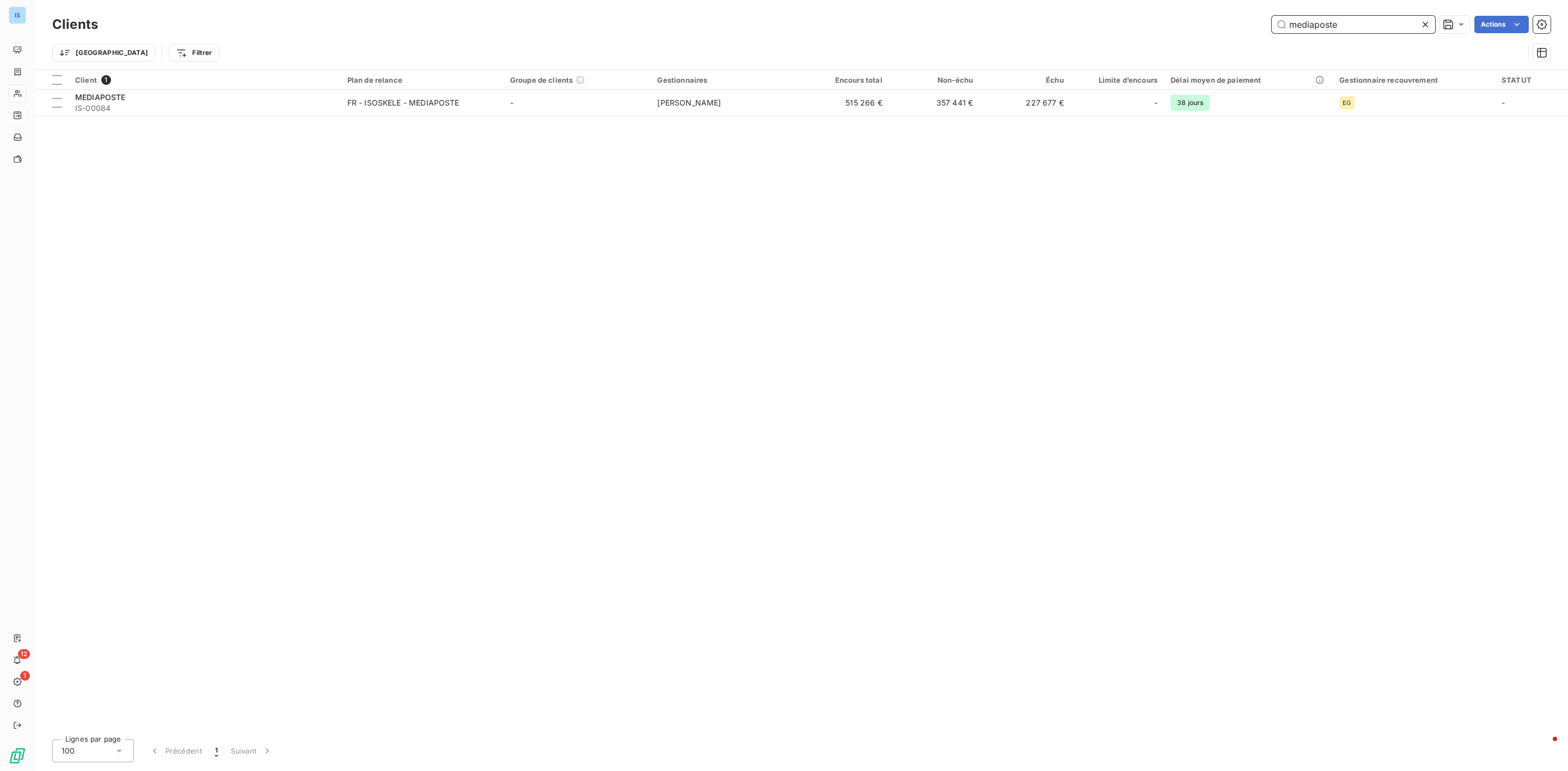
type input "mediaposte"
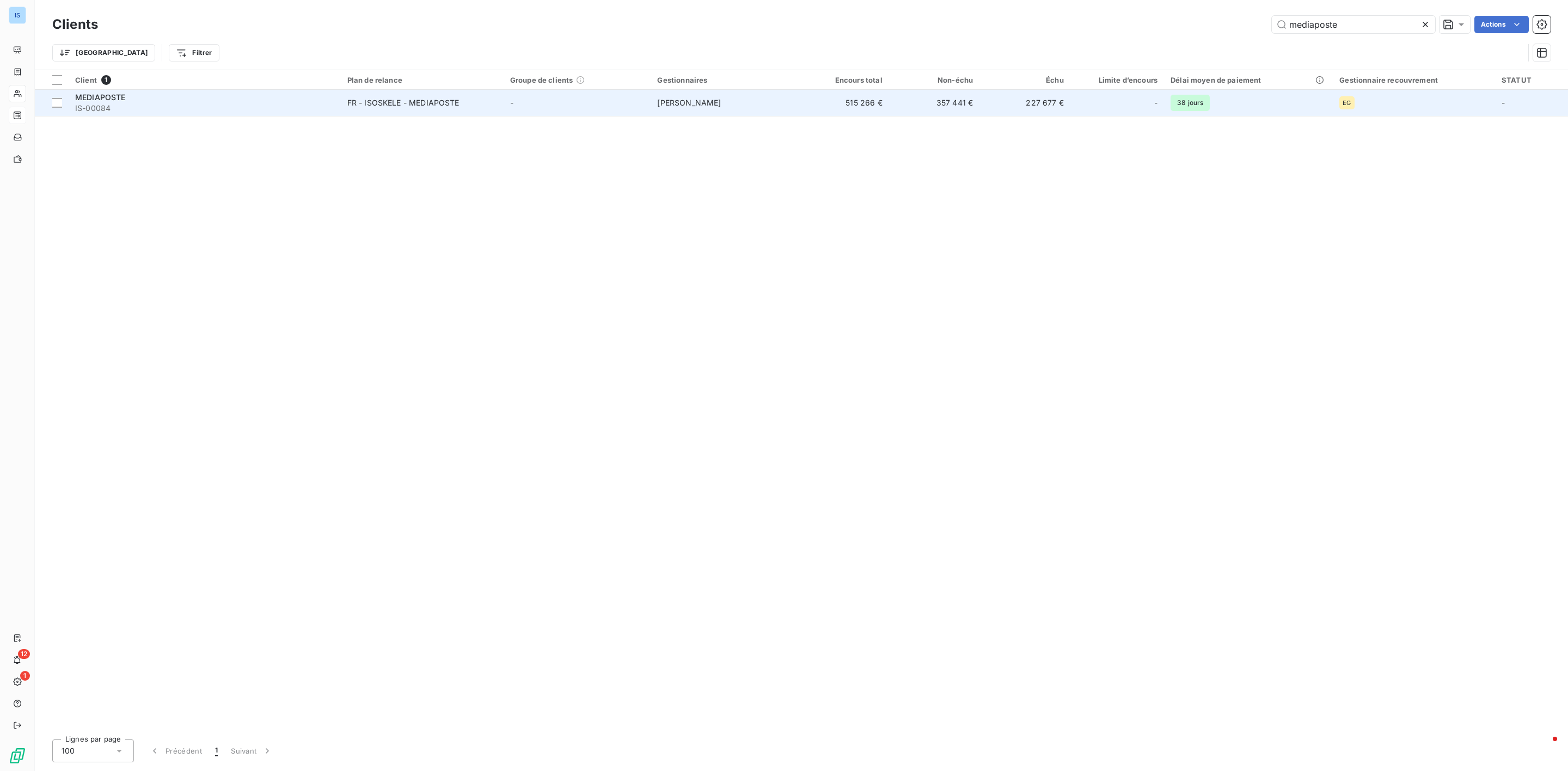
click at [116, 102] on span "MEDIAPOSTE" at bounding box center [101, 97] width 51 height 9
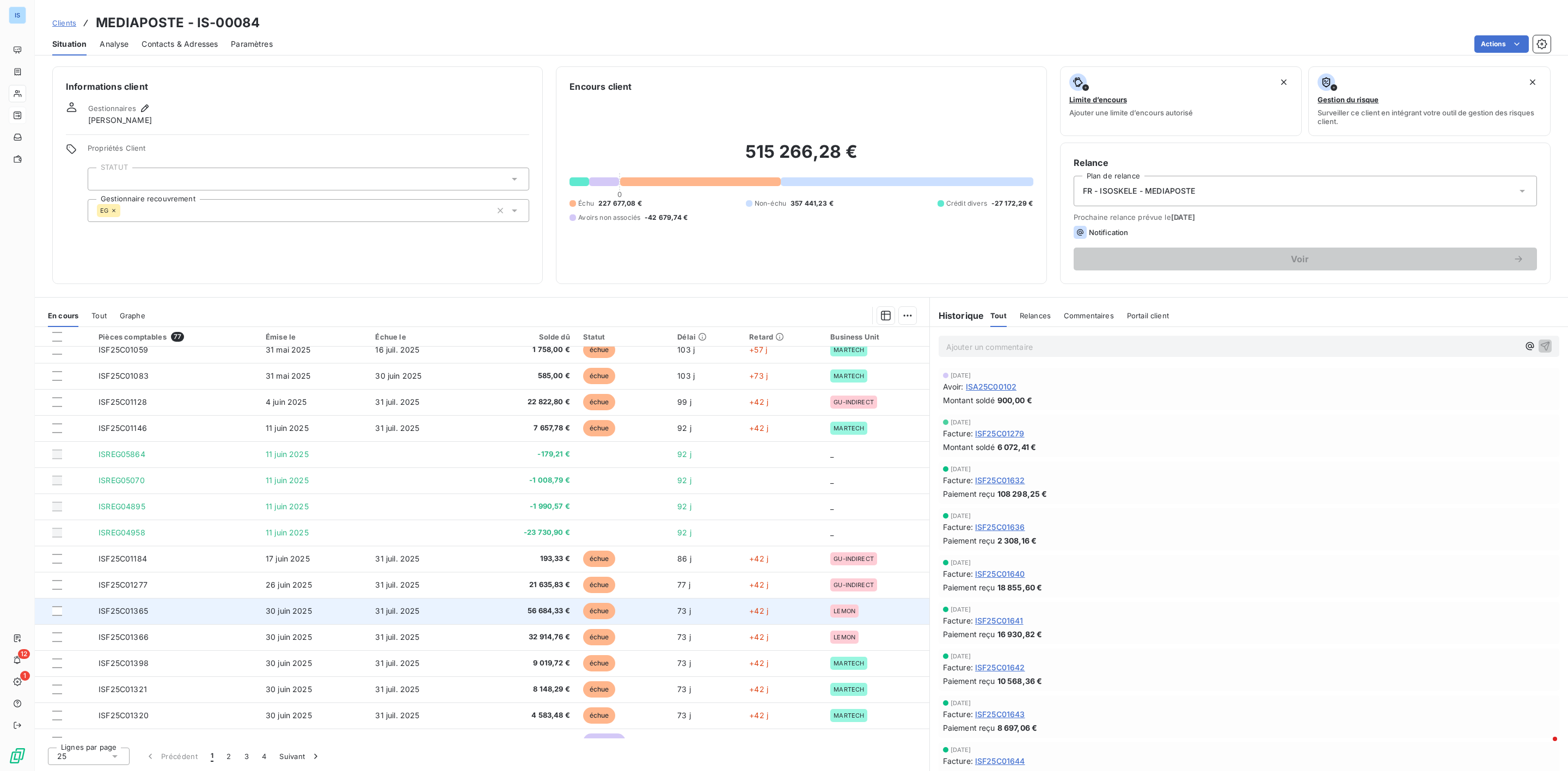
scroll to position [261, 0]
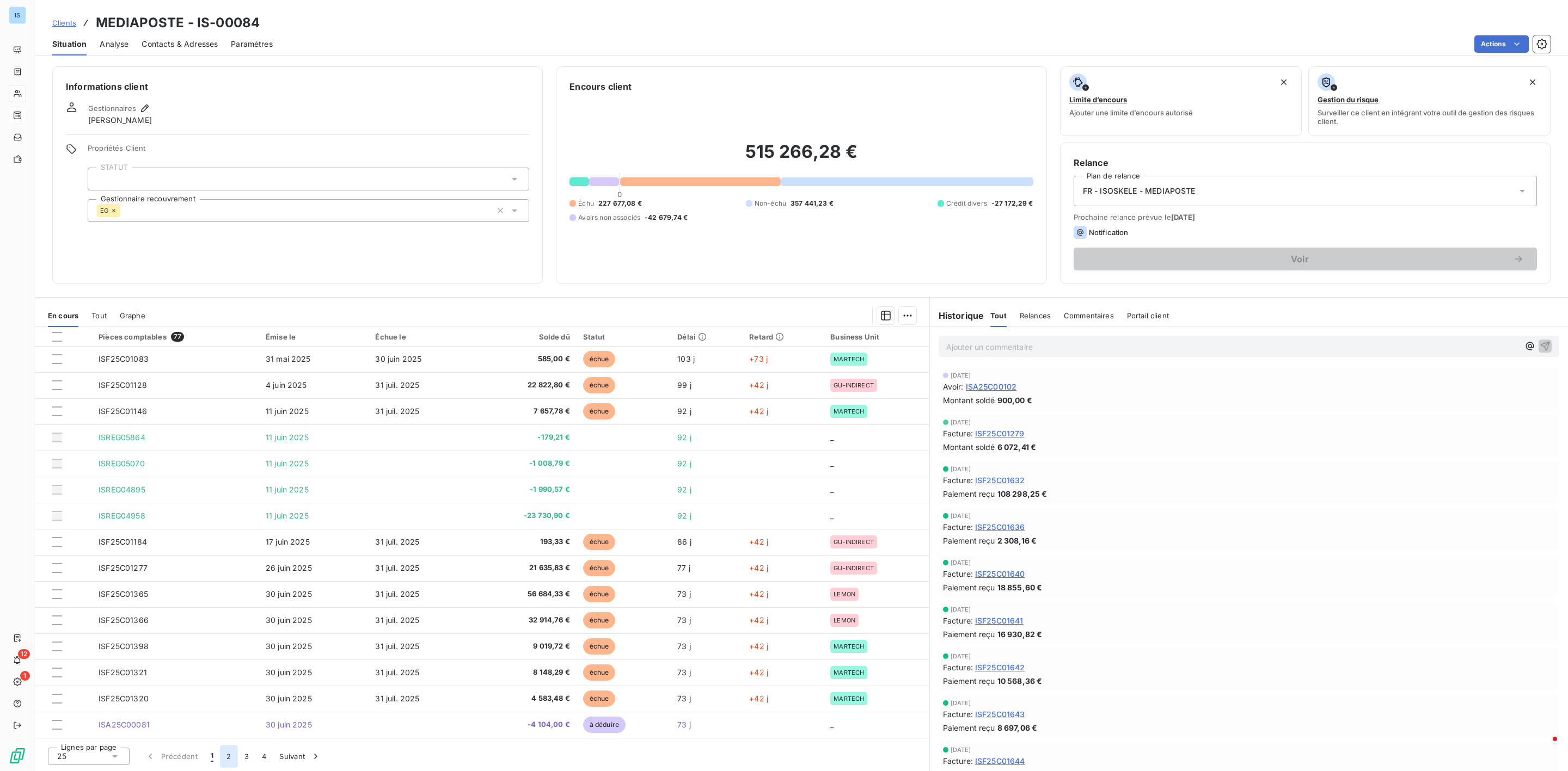
click at [229, 761] on button "2" at bounding box center [228, 756] width 17 height 23
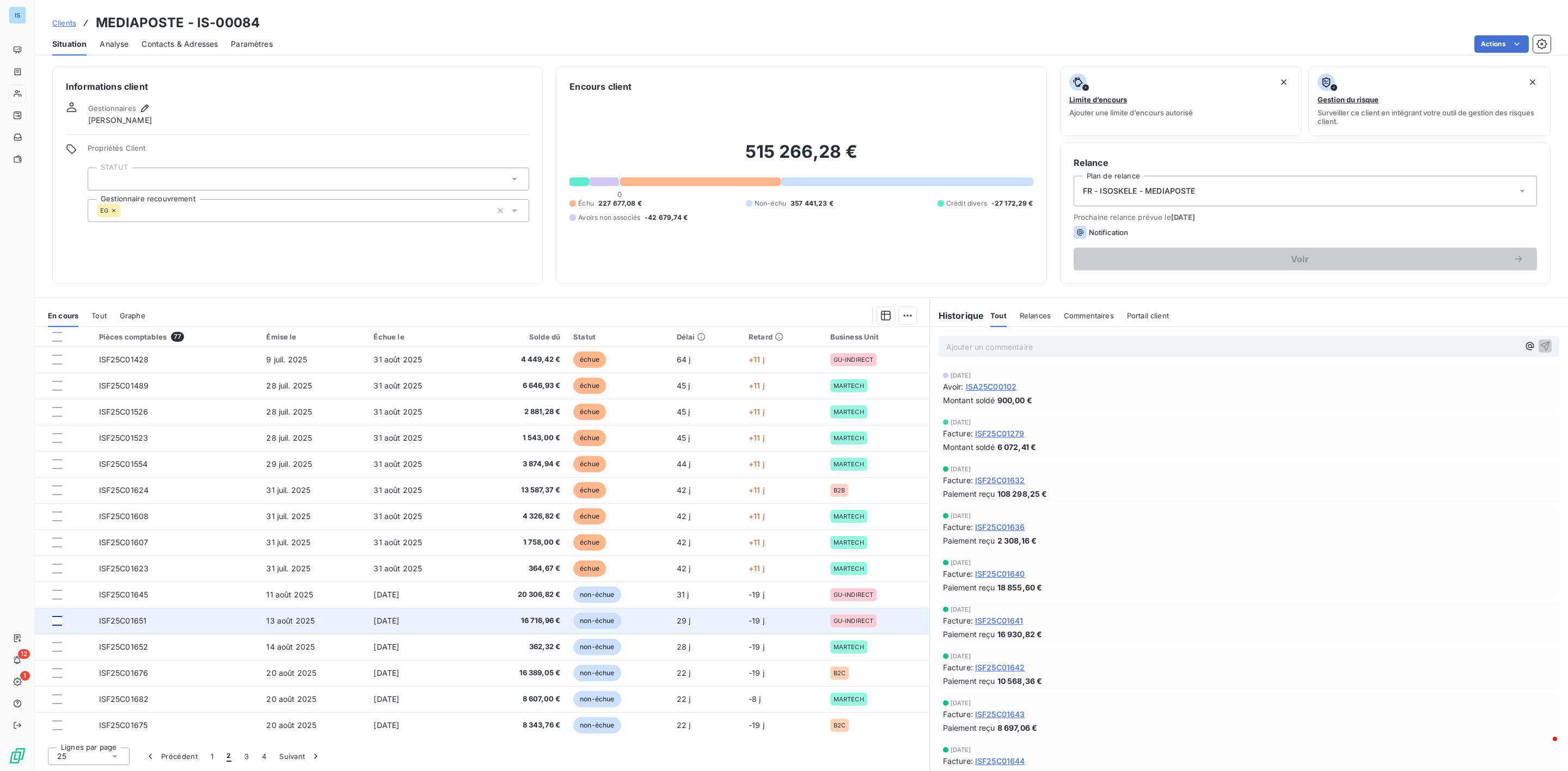
click at [59, 619] on div at bounding box center [57, 621] width 10 height 10
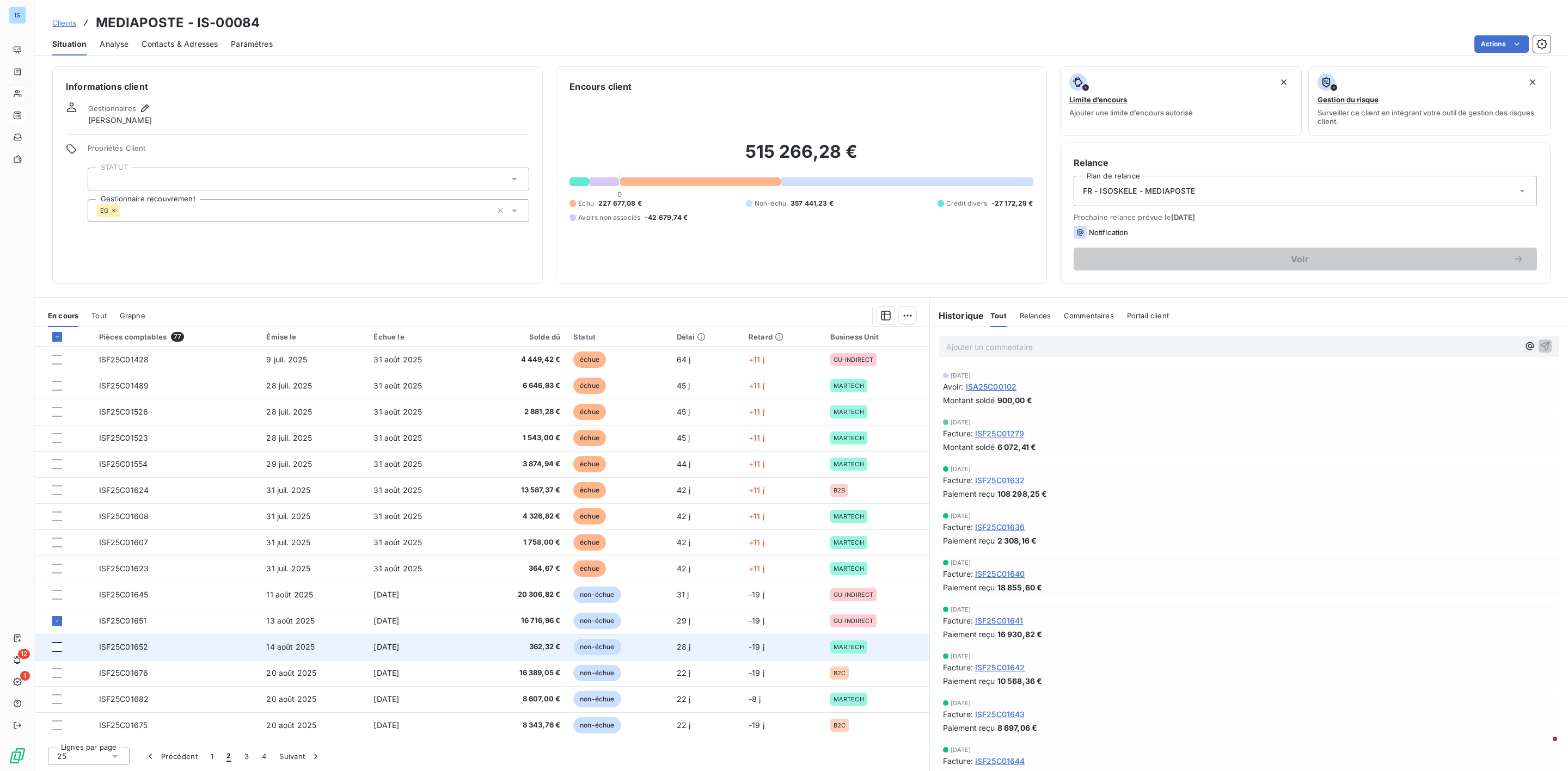
click at [57, 644] on div at bounding box center [57, 647] width 10 height 10
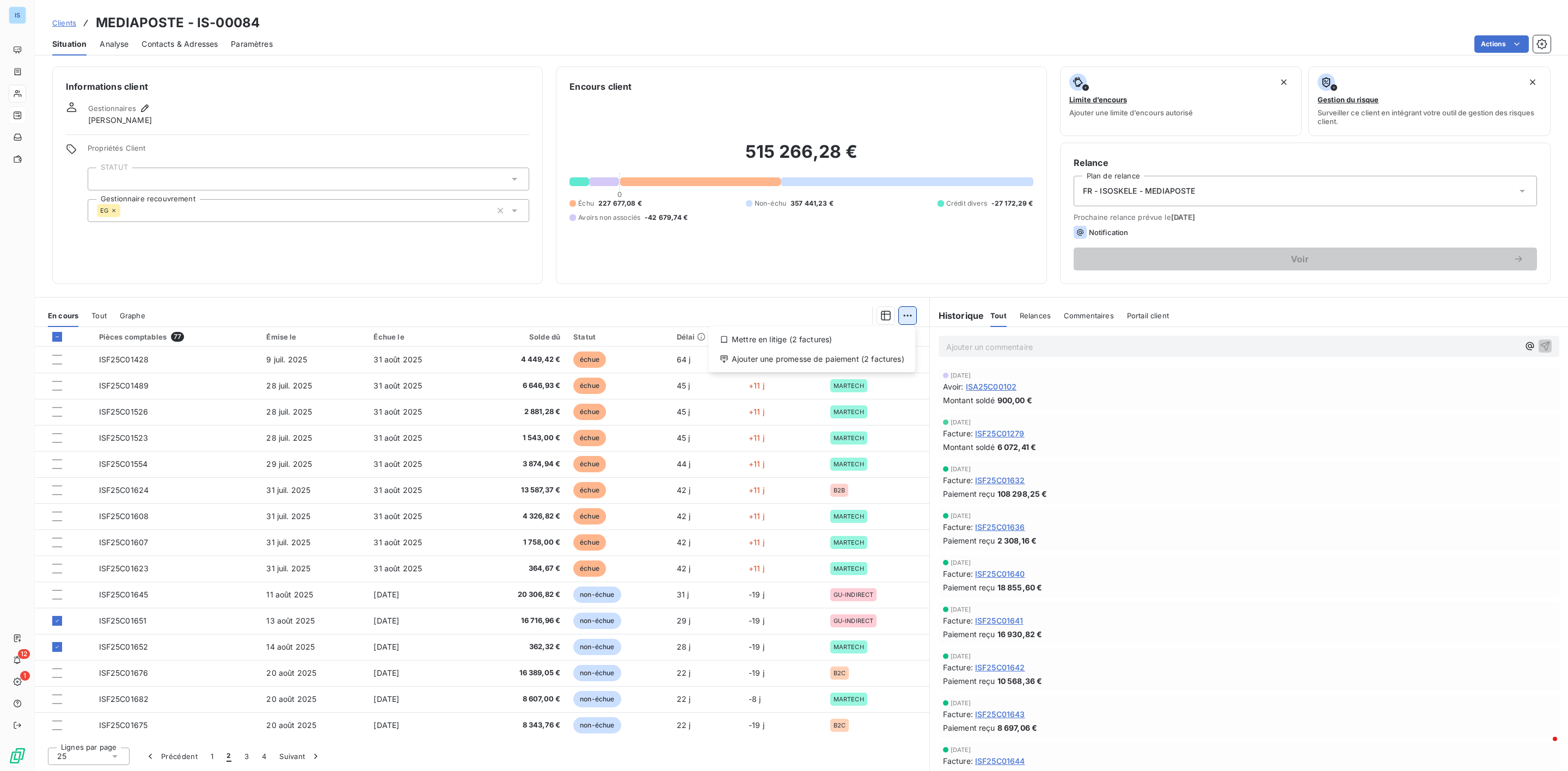
click at [904, 314] on html "IS 12 1 Clients MEDIAPOSTE - IS-00084 Situation Analyse Contacts & Adresses Par…" at bounding box center [784, 385] width 1568 height 771
click at [781, 358] on div "Ajouter une promesse de paiement (2 factures)" at bounding box center [811, 359] width 198 height 17
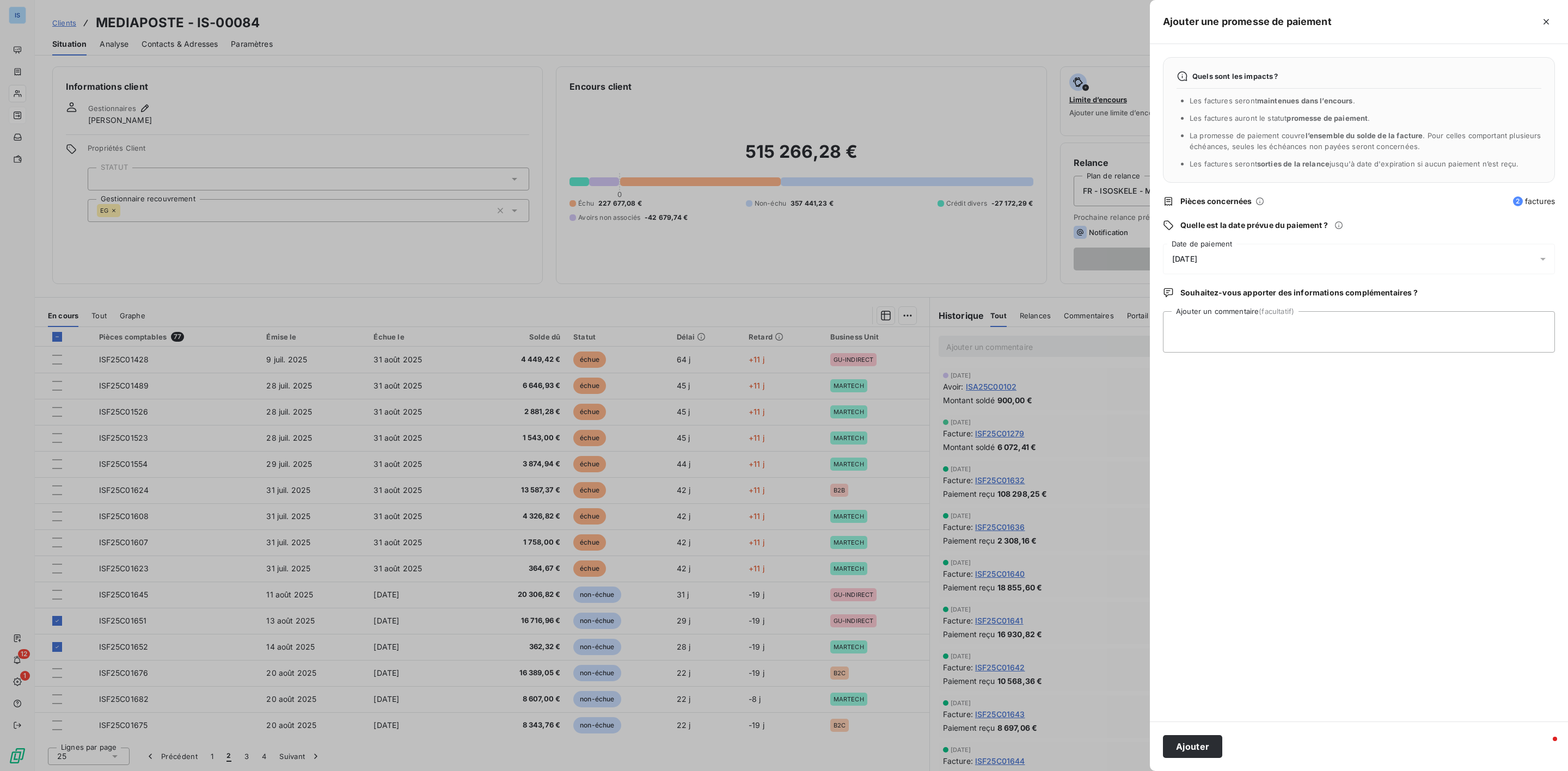
click at [1259, 256] on div "[DATE]" at bounding box center [1359, 259] width 392 height 30
click at [1281, 396] on button "19" at bounding box center [1281, 394] width 22 height 22
click at [1398, 341] on textarea "Ajouter un commentaire (facultatif)" at bounding box center [1359, 332] width 392 height 41
click at [1246, 330] on textarea "Ajouter un commentaire (facultatif)" at bounding box center [1359, 332] width 392 height 41
paste textarea "Numéro de règlement : 1400068002 Date de règlement : [DATE] Devise du règlement…"
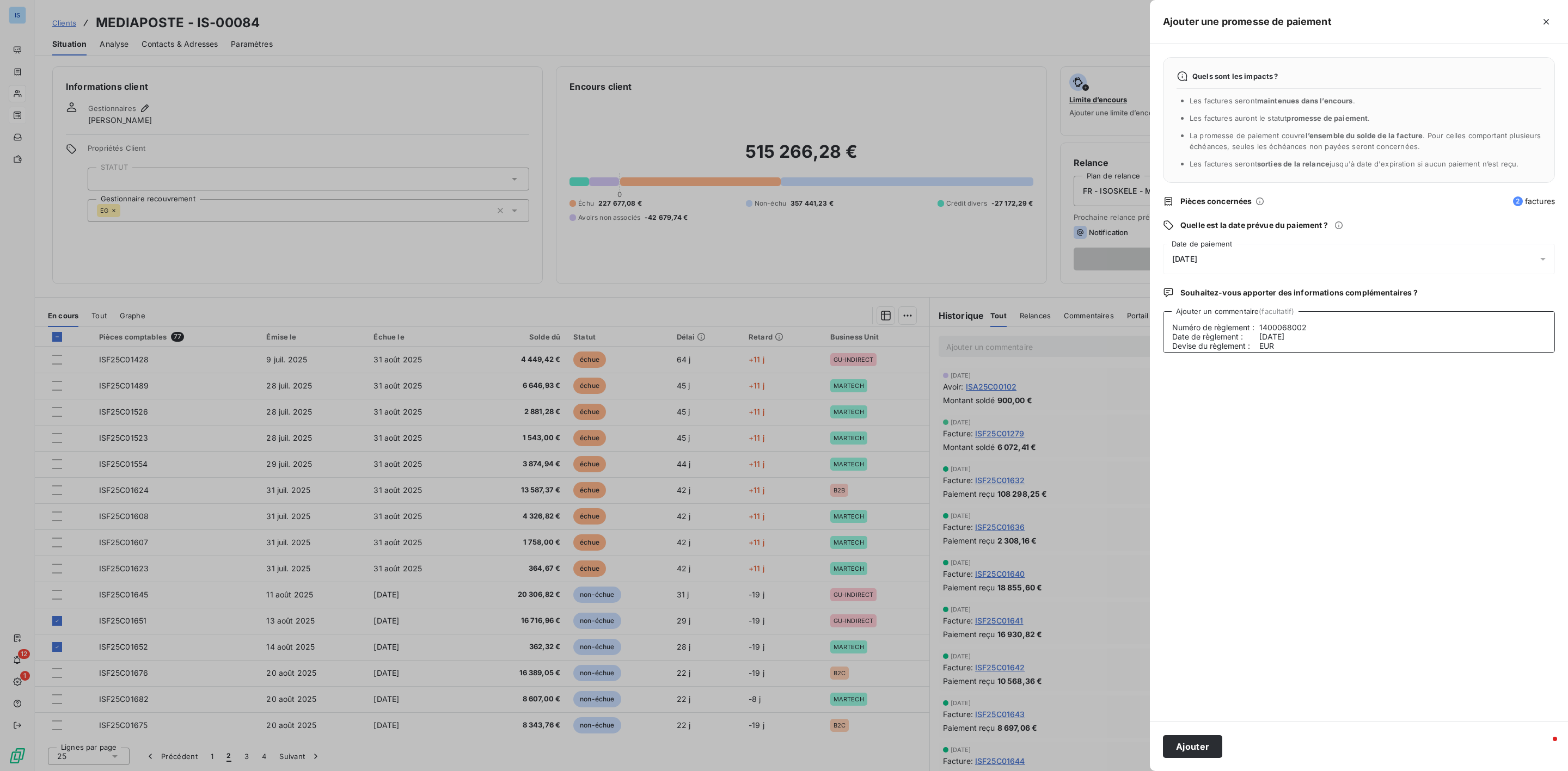
scroll to position [16, 0]
type textarea "Numéro de règlement : 1400068002 Date de règlement : [DATE] Devise du règlement…"
click at [1202, 742] on button "Ajouter" at bounding box center [1193, 746] width 59 height 23
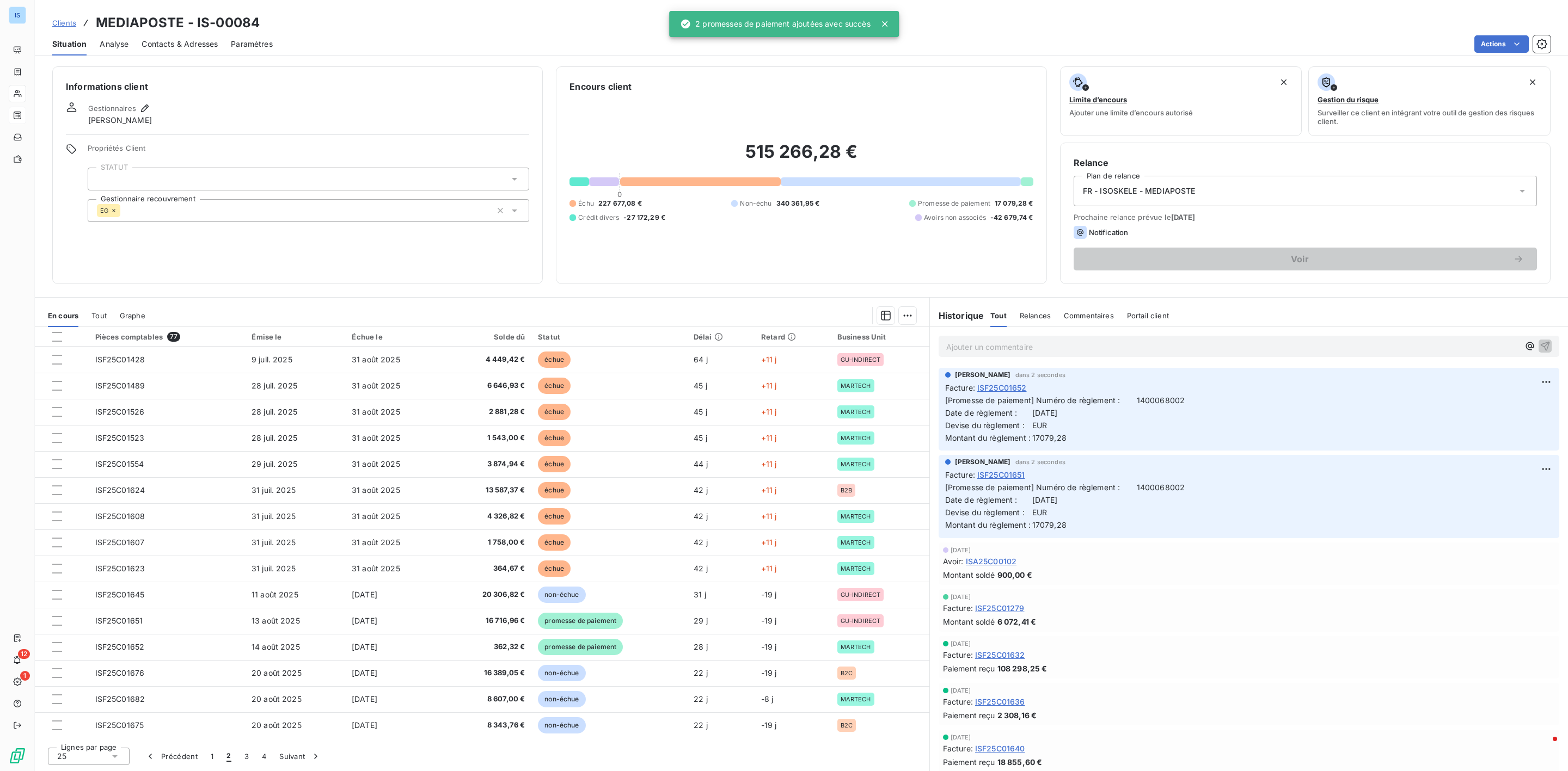
scroll to position [0, 0]
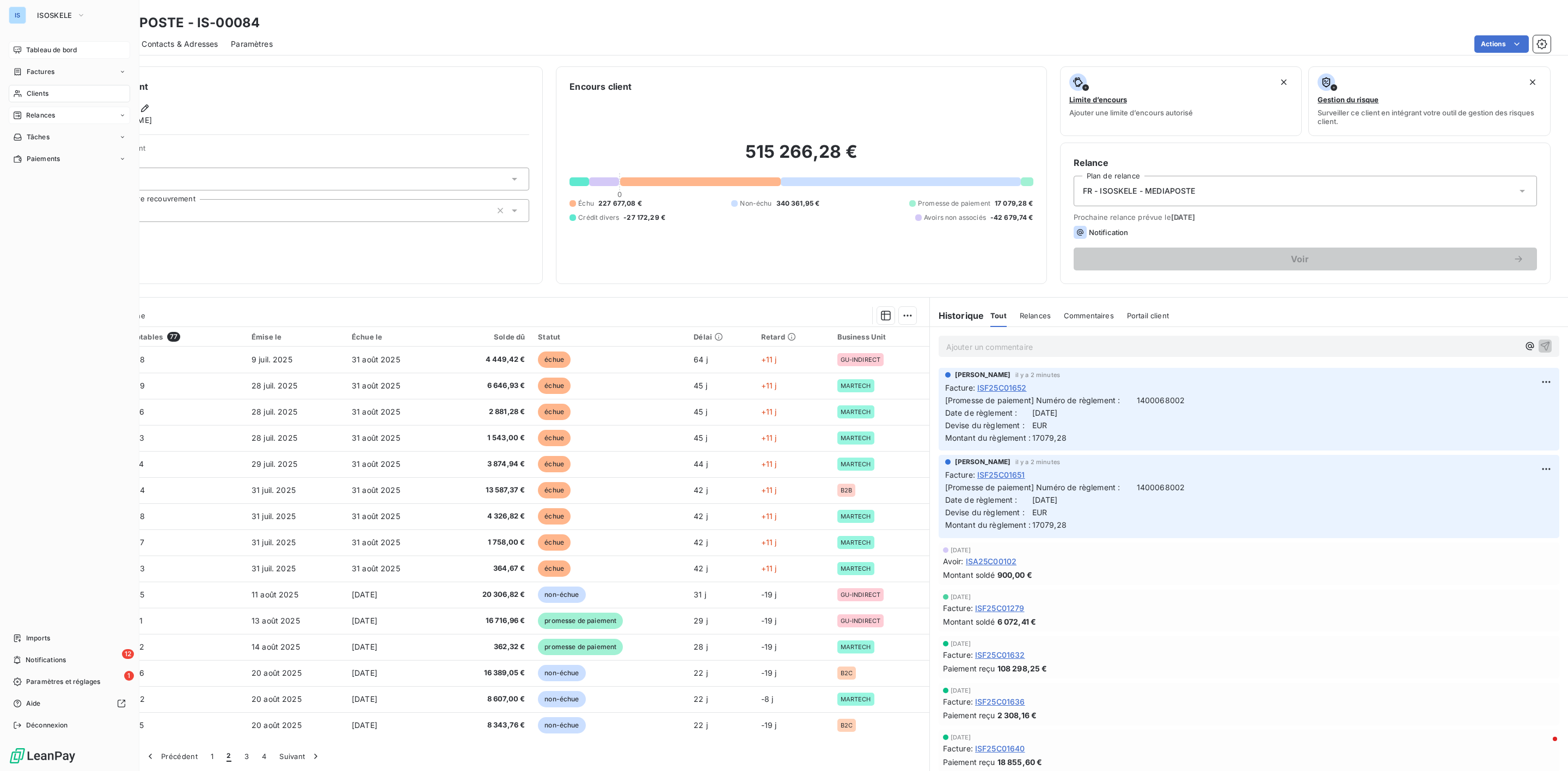
click at [61, 51] on span "Tableau de bord" at bounding box center [52, 50] width 51 height 10
